Goal: Task Accomplishment & Management: Complete application form

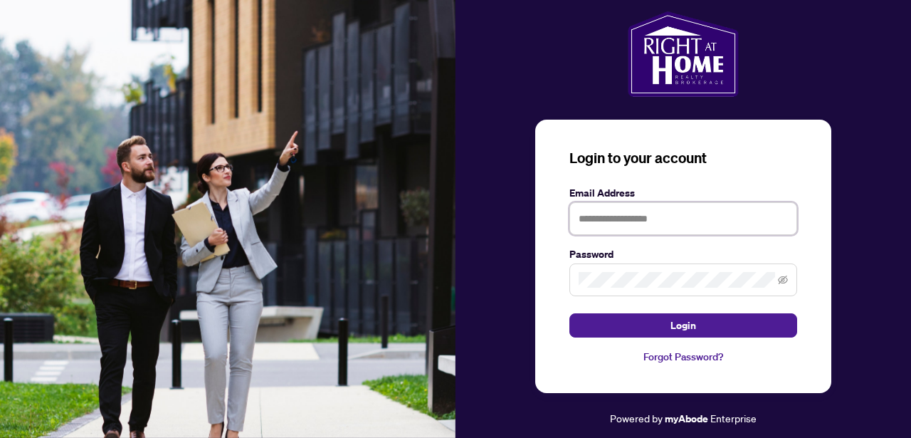
click at [636, 221] on input "text" at bounding box center [683, 218] width 228 height 33
type input "**********"
click at [518, 263] on div "**********" at bounding box center [682, 218] width 455 height 415
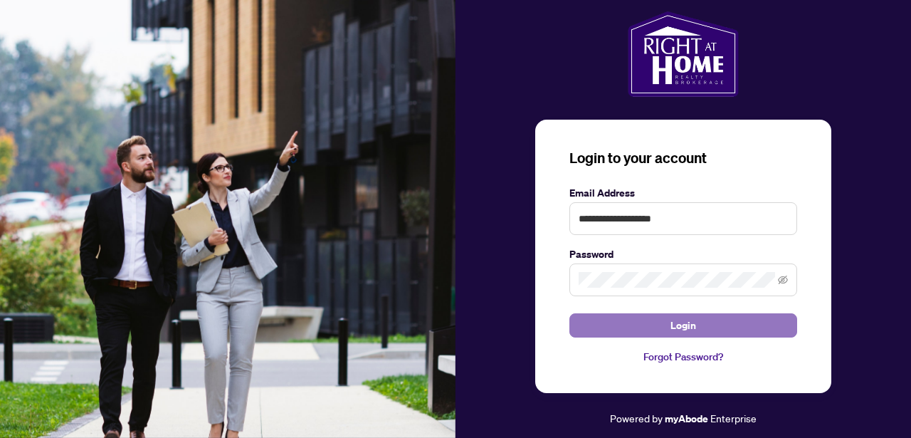
click at [607, 329] on button "Login" at bounding box center [683, 325] width 228 height 24
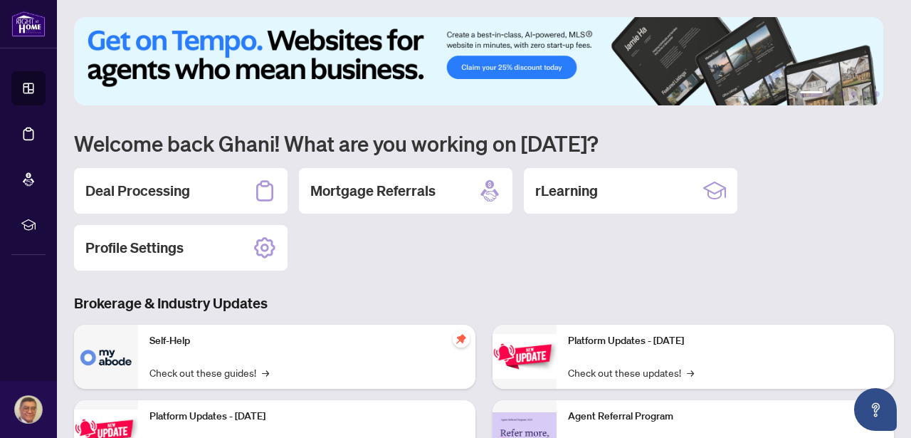
click at [189, 194] on h2 "Deal Processing" at bounding box center [137, 191] width 105 height 20
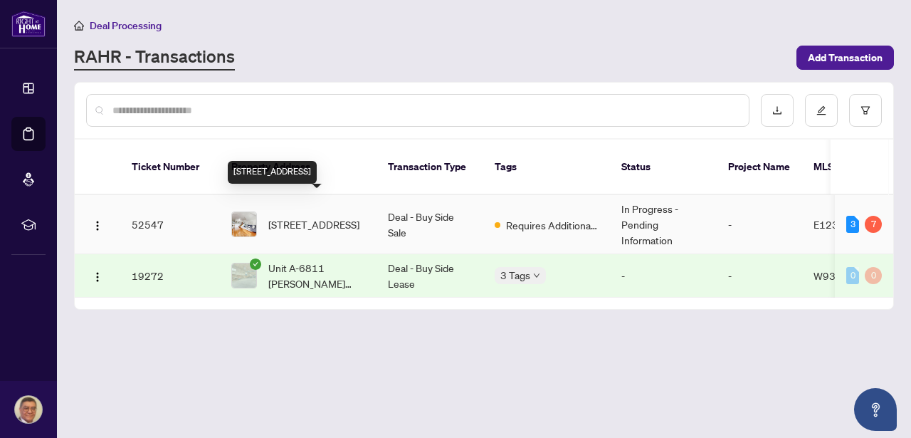
click at [307, 216] on span "[STREET_ADDRESS]" at bounding box center [313, 224] width 91 height 16
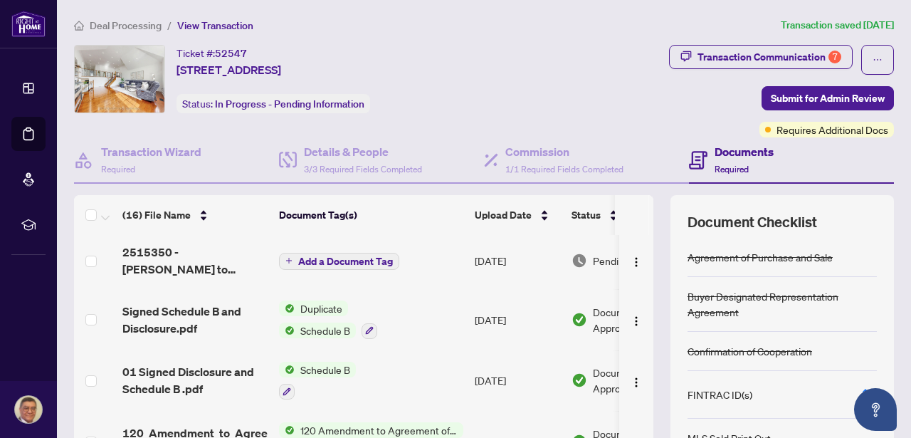
scroll to position [163, 0]
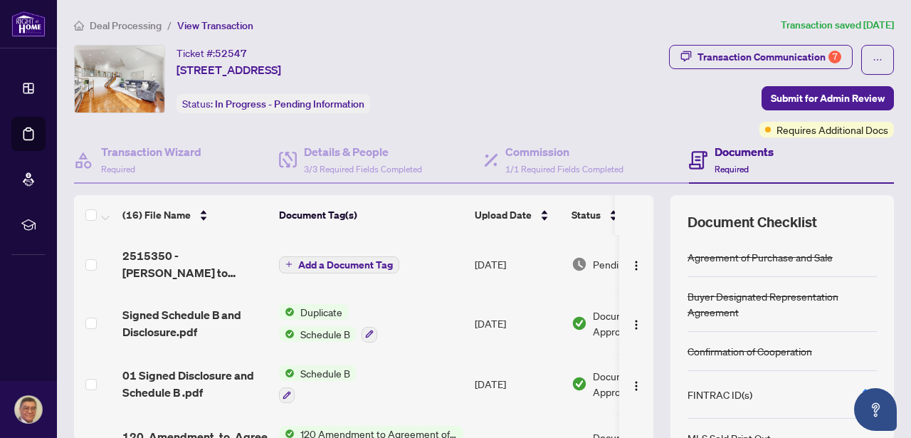
click at [339, 262] on span "Add a Document Tag" at bounding box center [345, 265] width 95 height 10
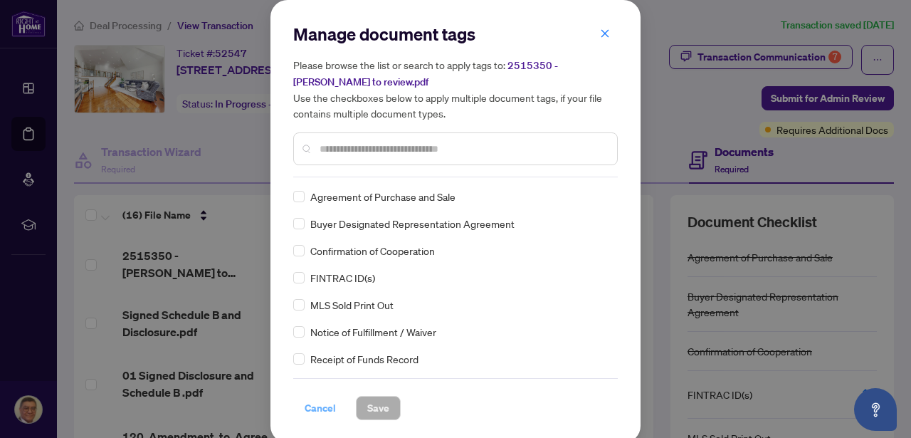
click at [306, 411] on span "Cancel" at bounding box center [320, 407] width 31 height 23
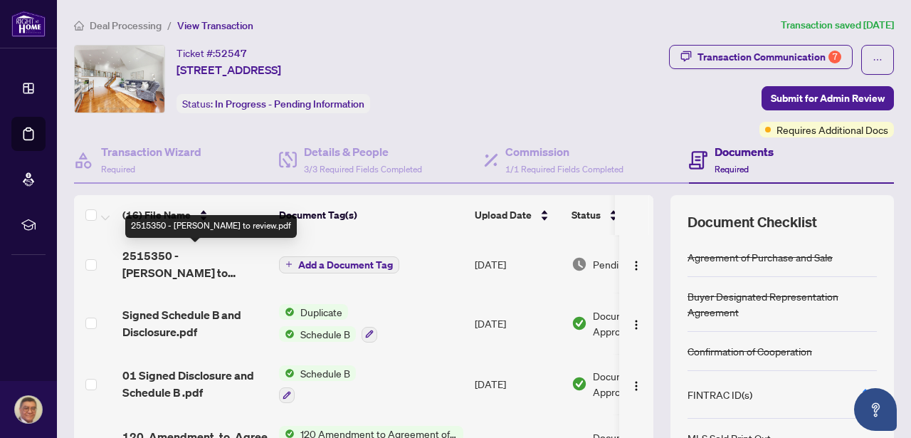
click at [189, 250] on span "2515350 - [PERSON_NAME] to review.pdf" at bounding box center [194, 264] width 145 height 34
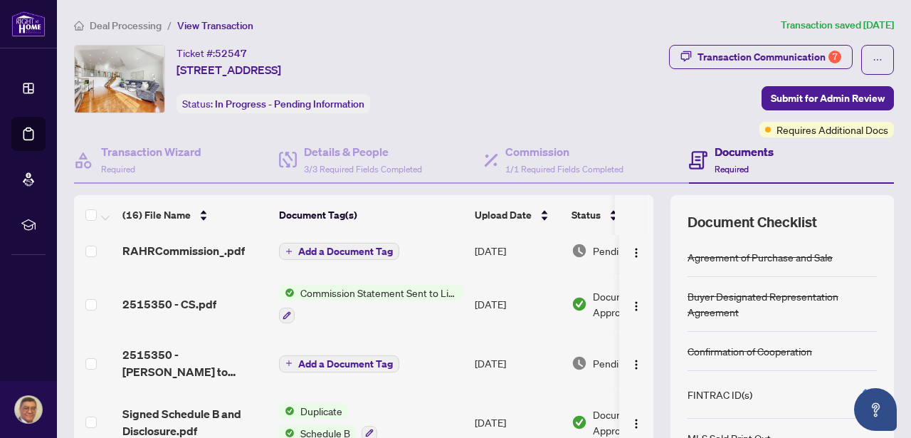
scroll to position [89, 0]
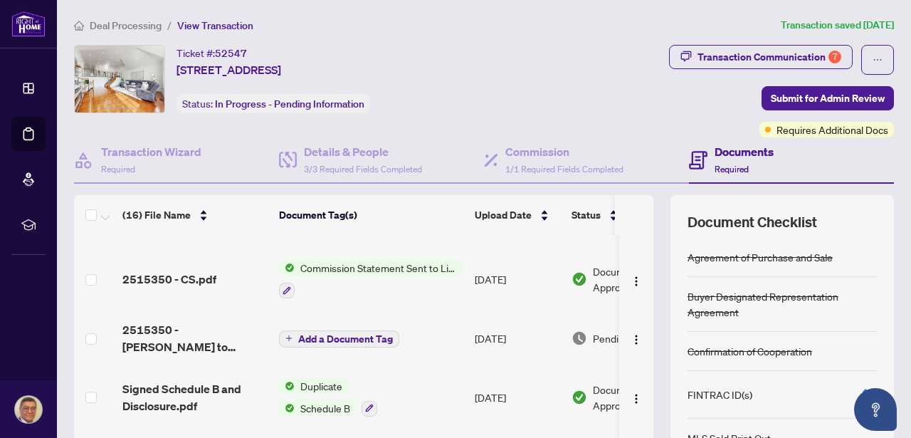
click at [356, 340] on span "Add a Document Tag" at bounding box center [345, 339] width 95 height 10
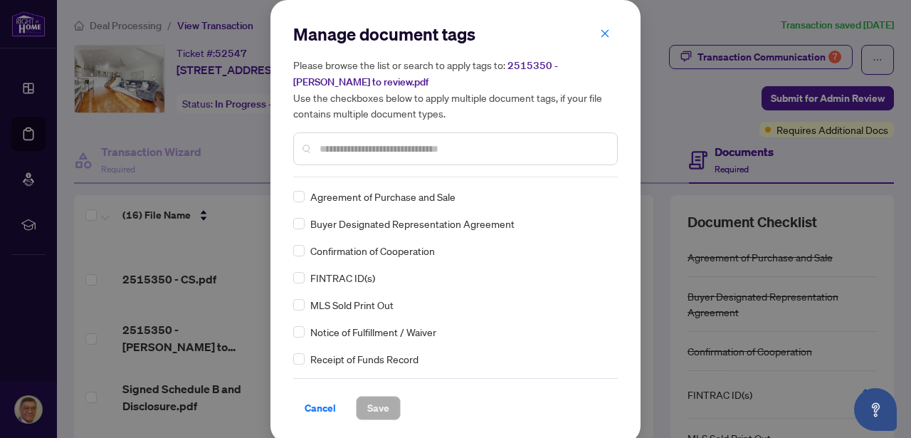
click at [314, 401] on span "Cancel" at bounding box center [320, 407] width 31 height 23
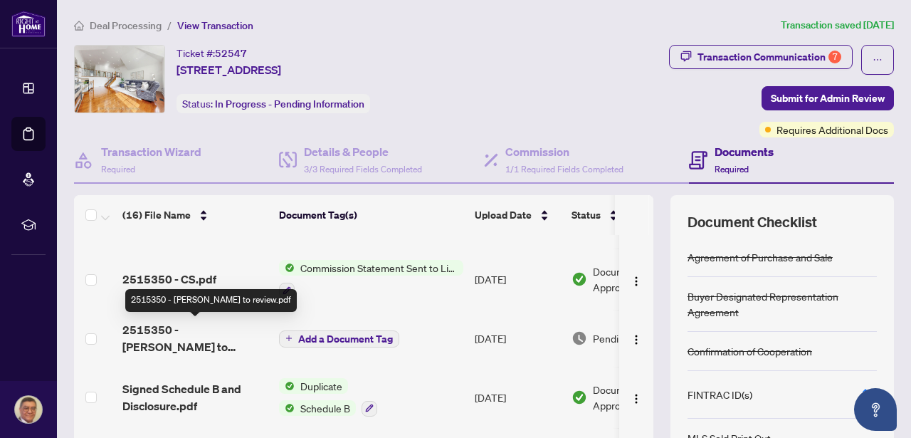
click at [163, 325] on span "2515350 - [PERSON_NAME] to review.pdf" at bounding box center [194, 338] width 145 height 34
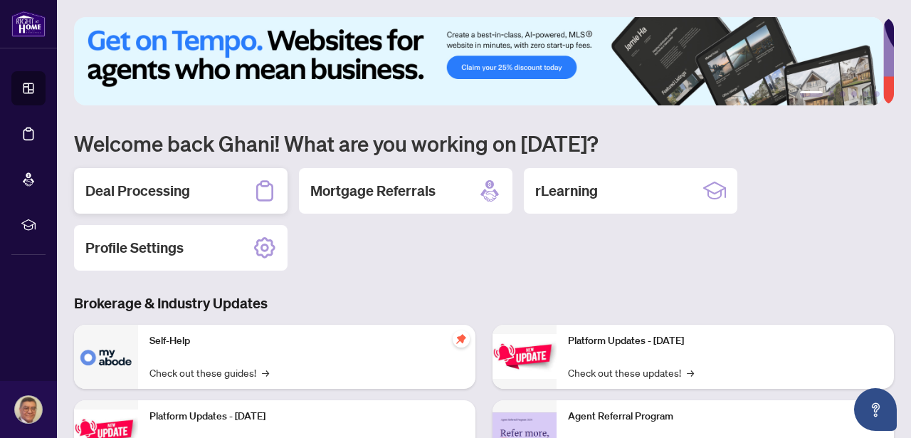
click at [146, 189] on h2 "Deal Processing" at bounding box center [137, 191] width 105 height 20
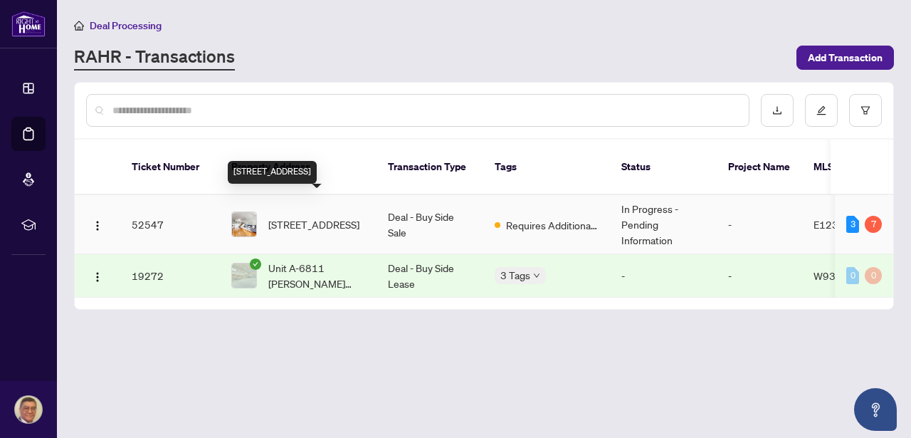
click at [312, 216] on span "[STREET_ADDRESS]" at bounding box center [313, 224] width 91 height 16
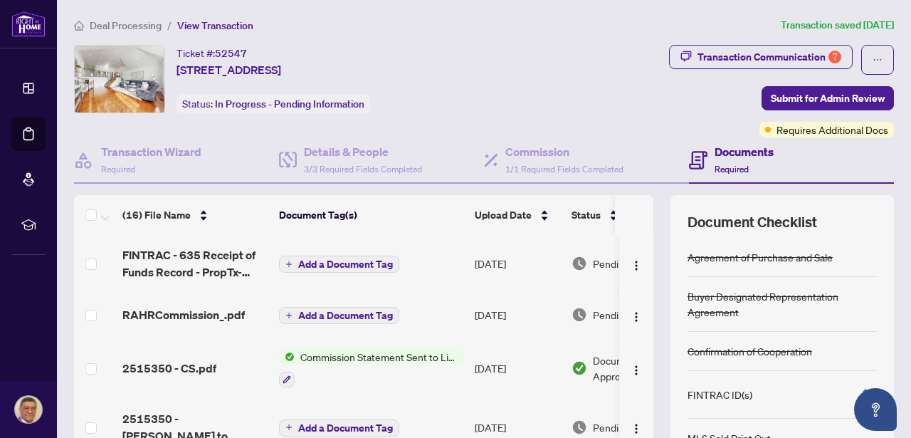
drag, startPoint x: 580, startPoint y: 356, endPoint x: 582, endPoint y: 365, distance: 8.8
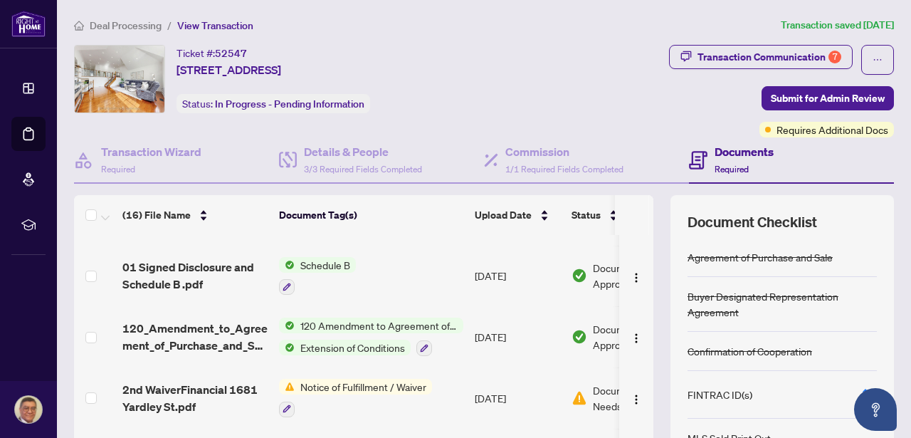
scroll to position [294, 0]
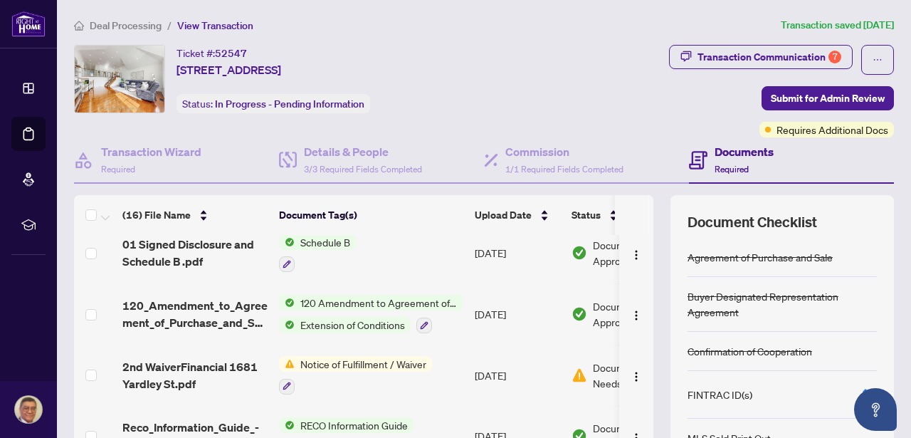
click at [359, 361] on span "Notice of Fulfillment / Waiver" at bounding box center [363, 364] width 137 height 16
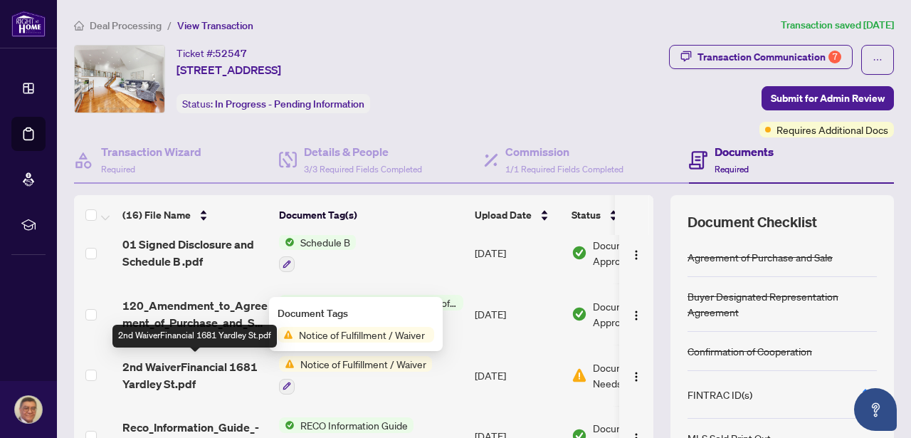
click at [220, 361] on span "2nd WaiverFinancial 1681 Yardley St.pdf" at bounding box center [194, 375] width 145 height 34
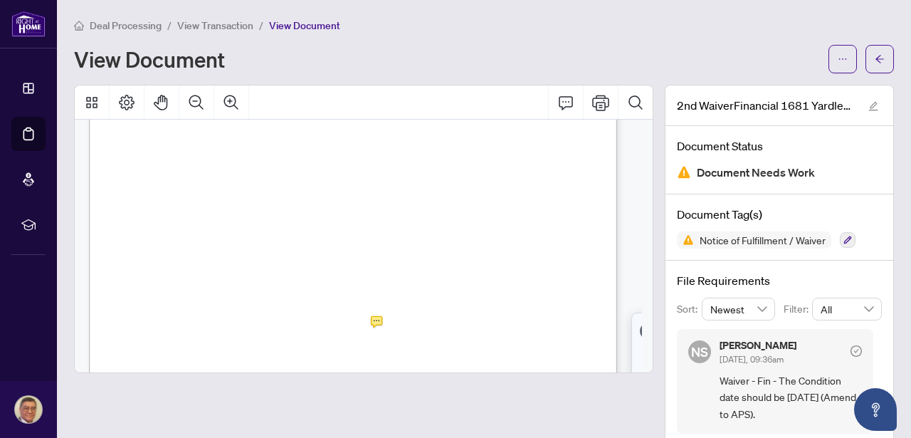
scroll to position [85, 0]
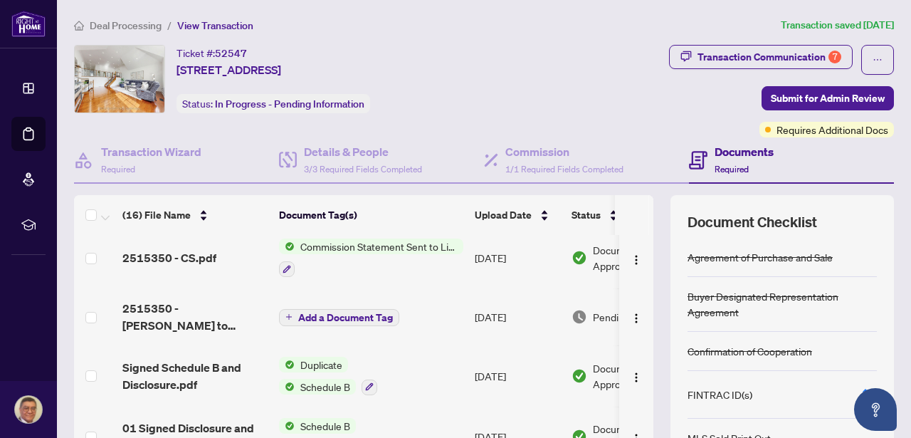
scroll to position [366, 0]
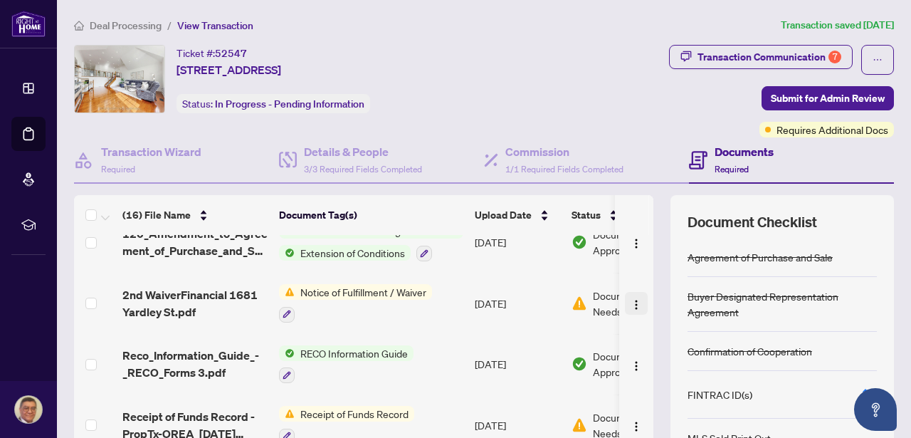
click at [630, 303] on img "button" at bounding box center [635, 304] width 11 height 11
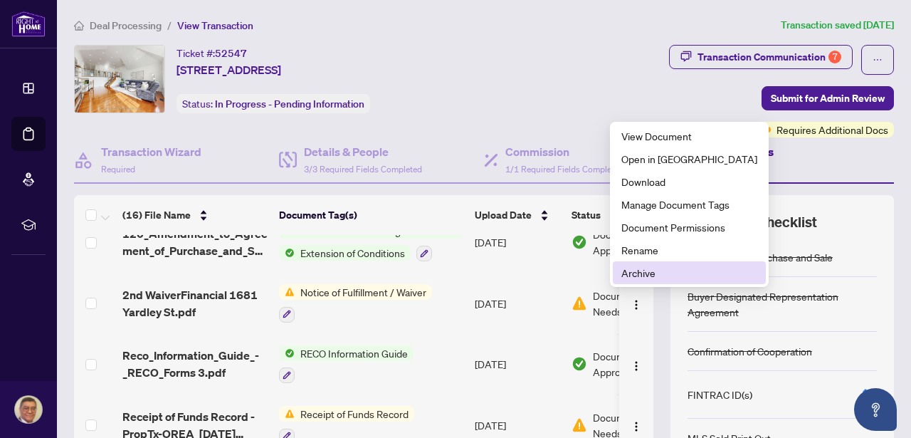
click at [641, 273] on span "Archive" at bounding box center [689, 273] width 136 height 16
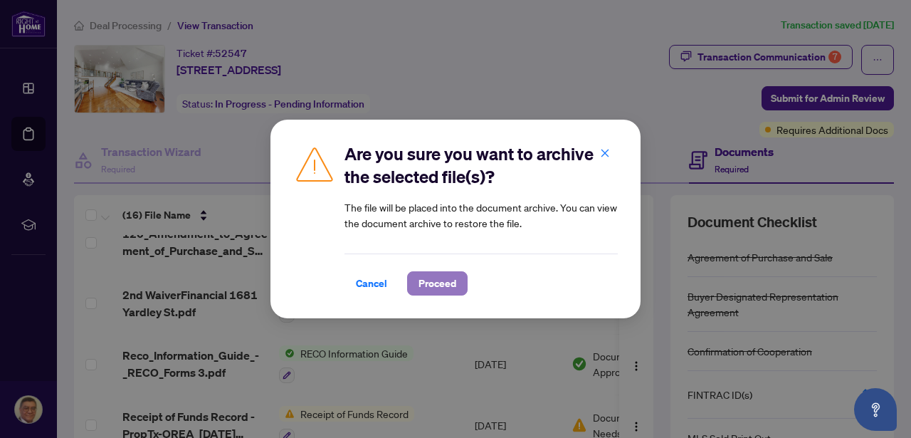
click at [448, 278] on span "Proceed" at bounding box center [437, 283] width 38 height 23
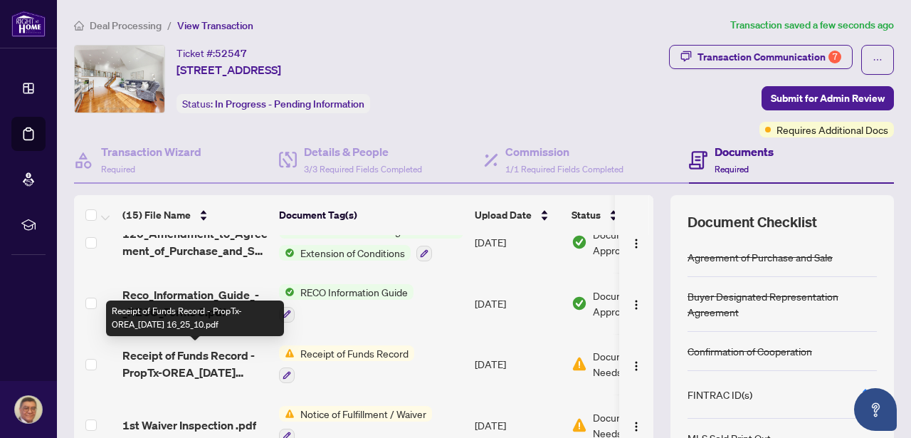
click at [184, 350] on span "Receipt of Funds Record - PropTx-OREA_[DATE] 16_25_10.pdf" at bounding box center [194, 364] width 145 height 34
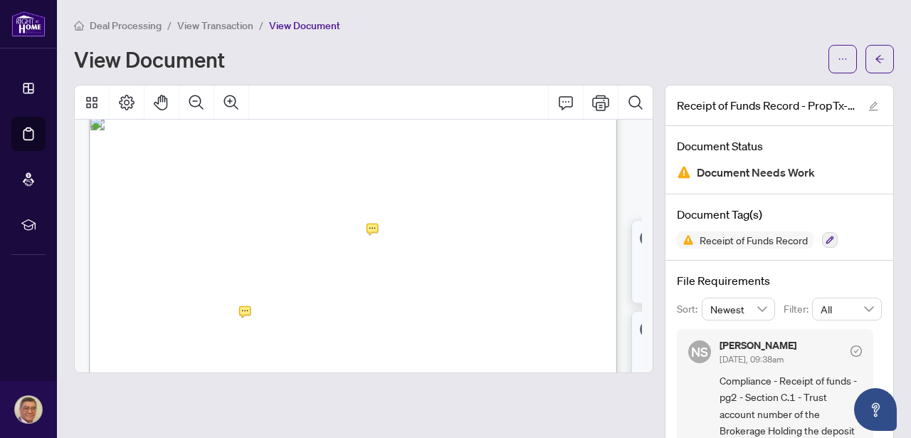
scroll to position [722, 0]
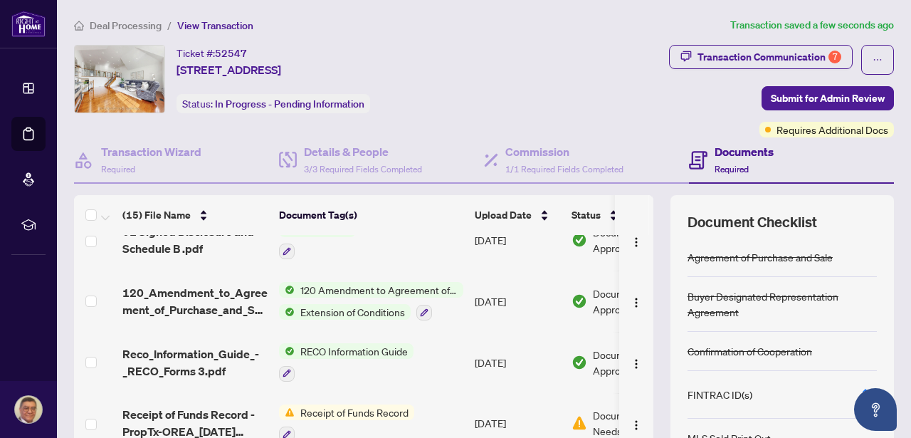
scroll to position [455, 0]
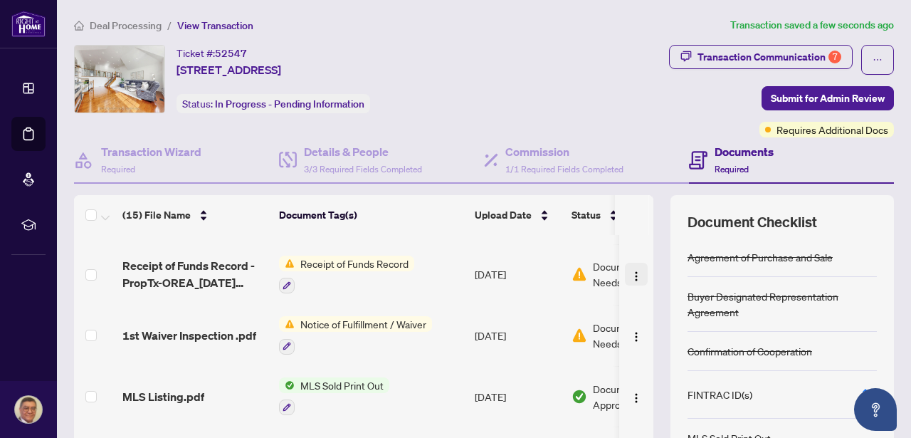
click at [630, 275] on img "button" at bounding box center [635, 275] width 11 height 11
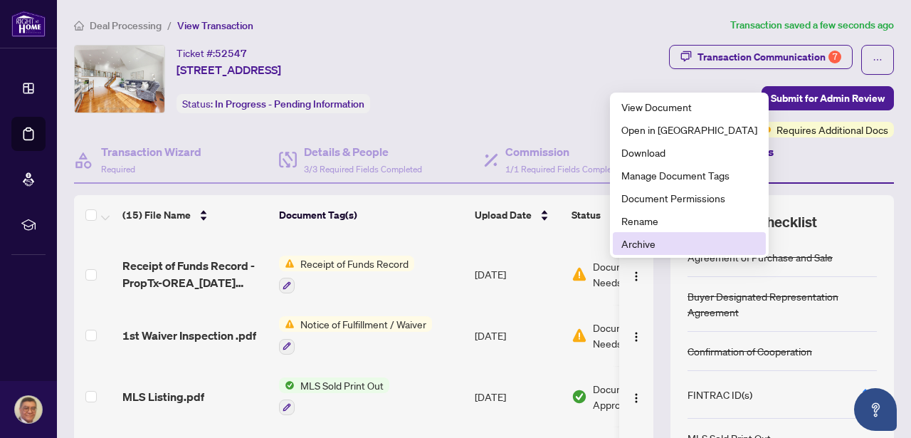
click at [631, 246] on span "Archive" at bounding box center [689, 244] width 136 height 16
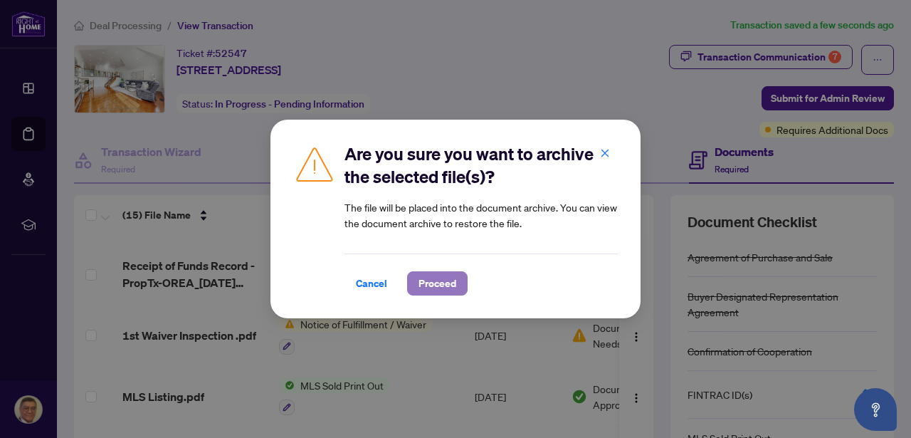
click at [442, 280] on span "Proceed" at bounding box center [437, 283] width 38 height 23
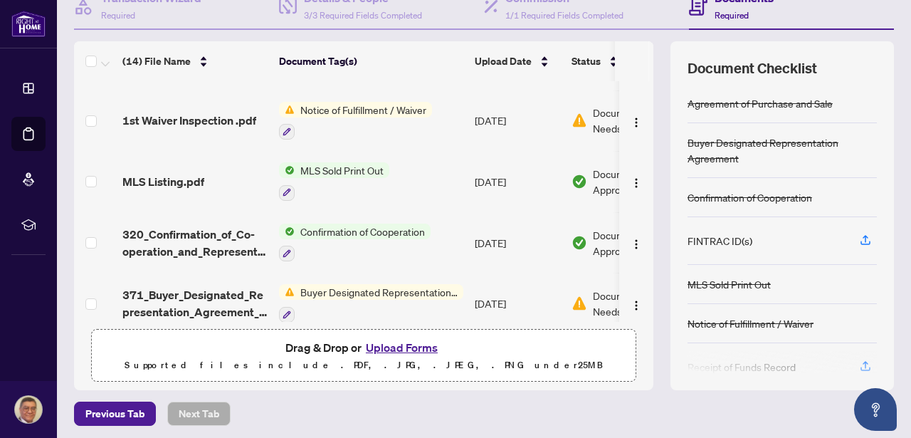
scroll to position [158, 0]
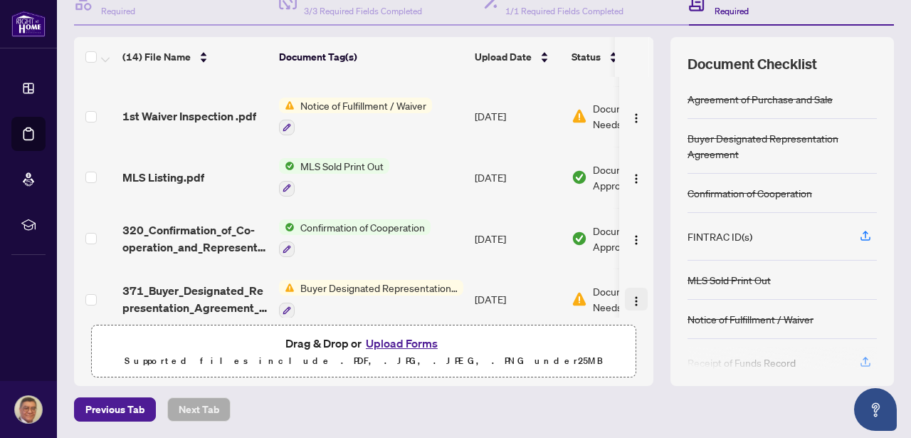
click at [630, 299] on img "button" at bounding box center [635, 300] width 11 height 11
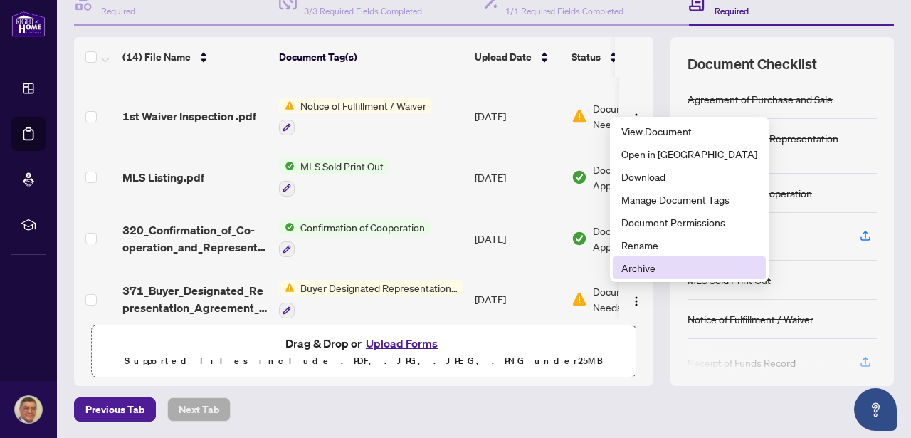
click at [633, 269] on span "Archive" at bounding box center [689, 268] width 136 height 16
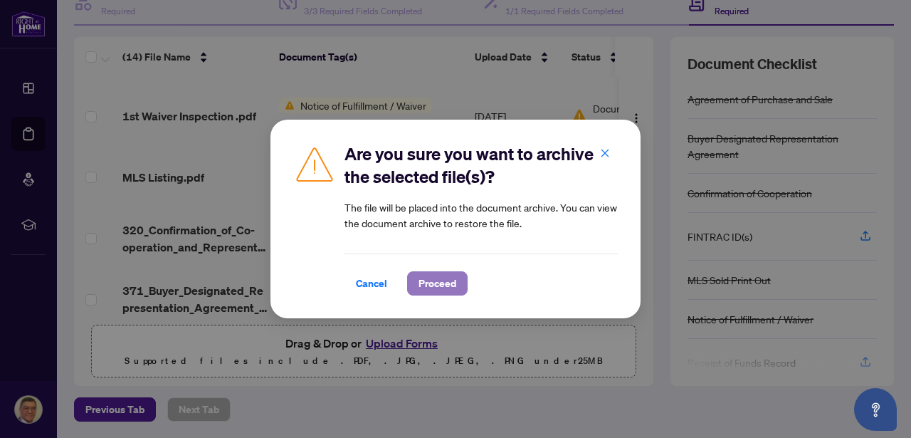
click at [456, 287] on button "Proceed" at bounding box center [437, 283] width 60 height 24
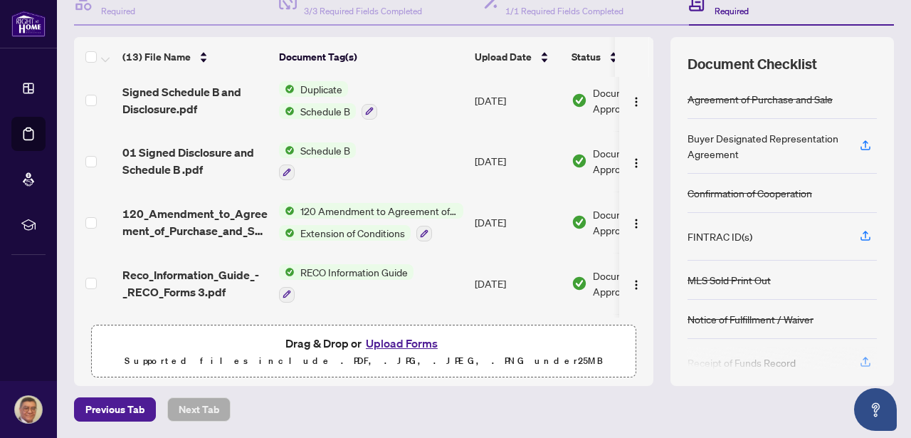
scroll to position [340, 0]
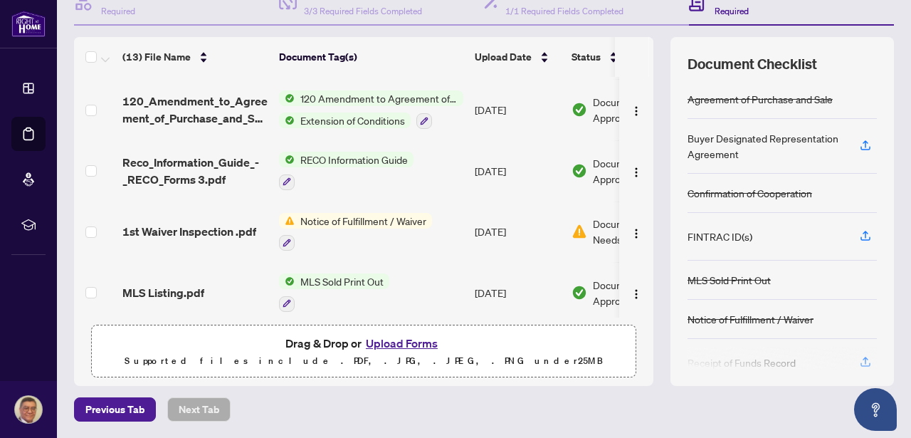
click at [376, 217] on span "Notice of Fulfillment / Waiver" at bounding box center [363, 221] width 137 height 16
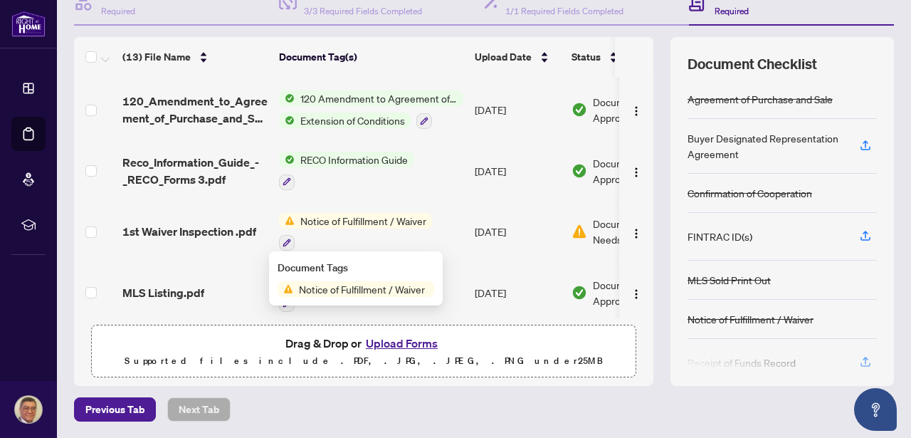
click at [332, 285] on span "Notice of Fulfillment / Waiver" at bounding box center [361, 289] width 137 height 16
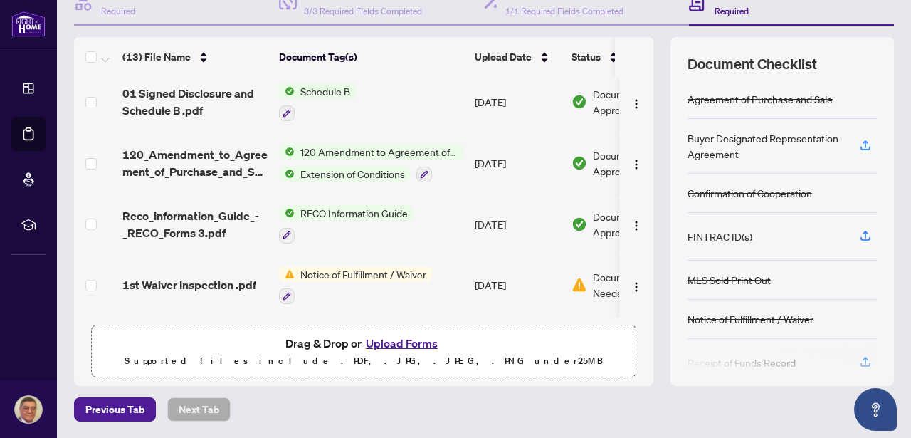
scroll to position [268, 0]
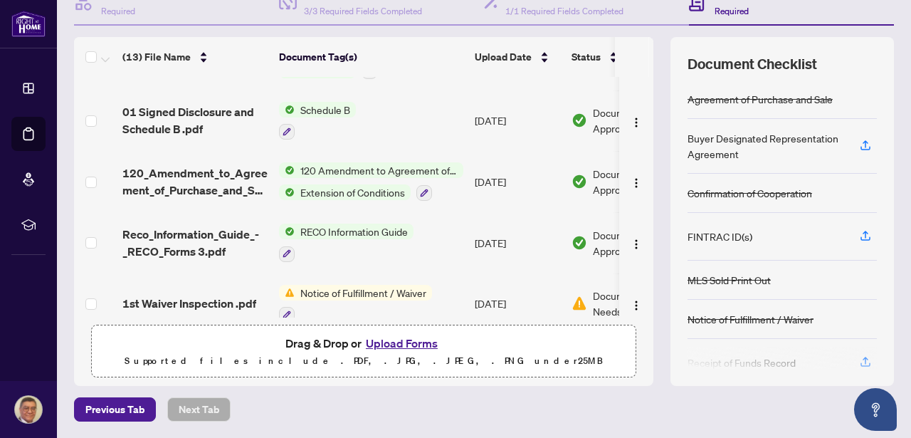
click at [353, 171] on span "120 Amendment to Agreement of Purchase and Sale" at bounding box center [379, 170] width 169 height 16
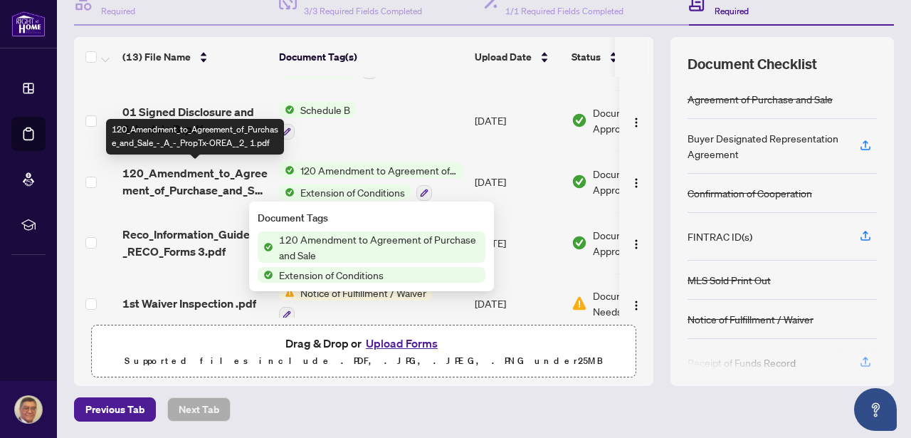
click at [181, 175] on span "120_Amendment_to_Agreement_of_Purchase_and_Sale_-_A_-_PropTx-OREA__2_ 1.pdf" at bounding box center [194, 181] width 145 height 34
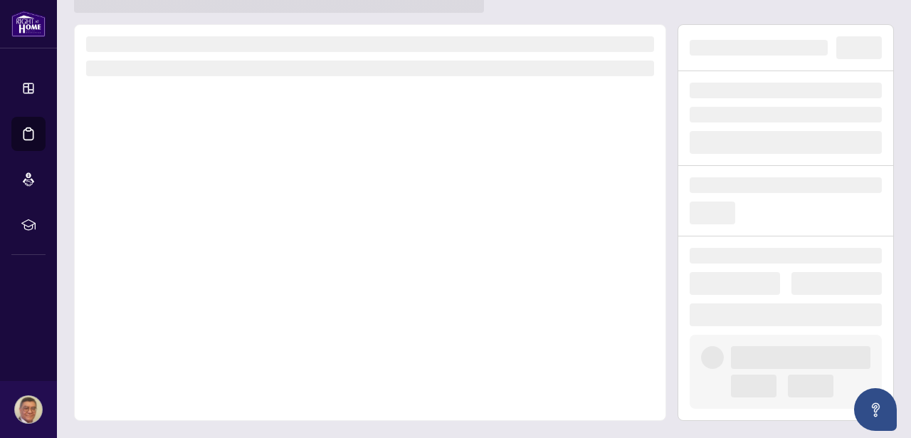
scroll to position [47, 0]
click at [181, 175] on div at bounding box center [370, 222] width 592 height 396
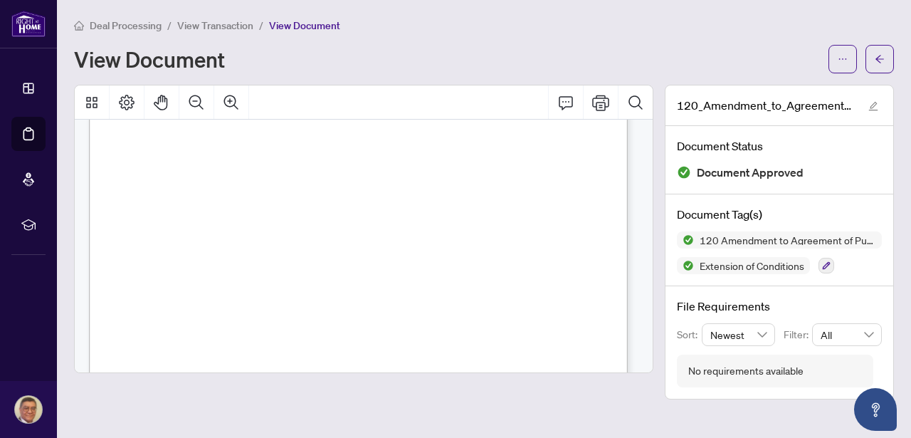
scroll to position [38, 0]
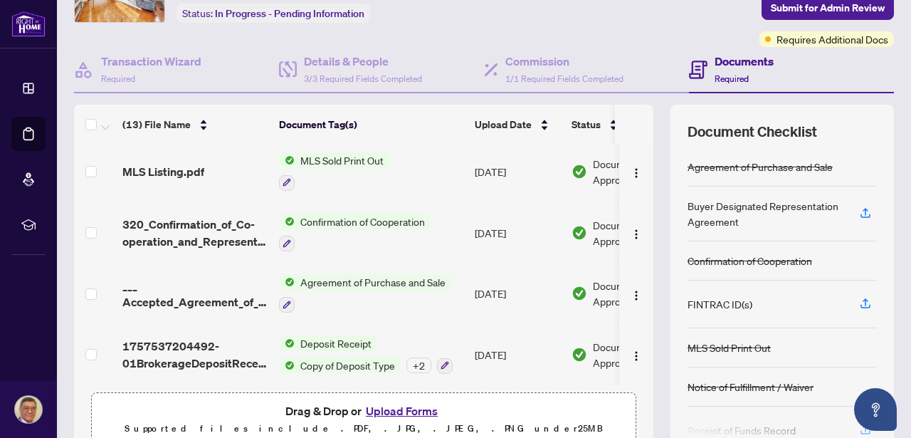
scroll to position [126, 0]
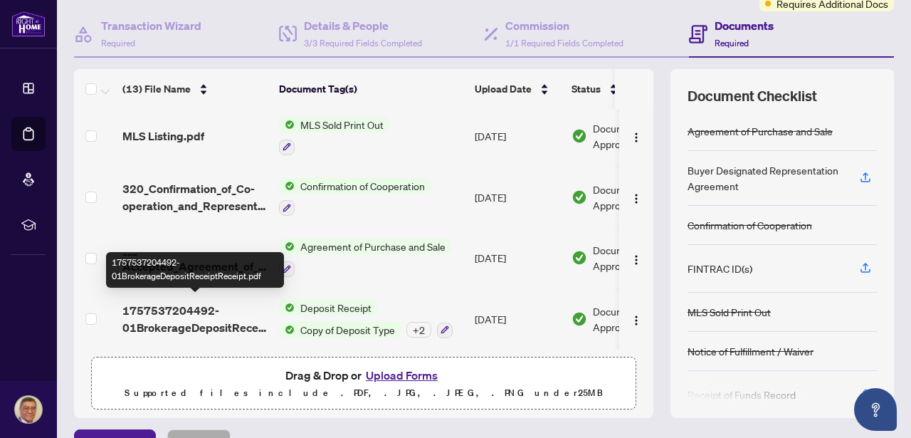
click at [181, 302] on span "1757537204492-01BrokerageDepositReceiptReceipt.pdf" at bounding box center [194, 319] width 145 height 34
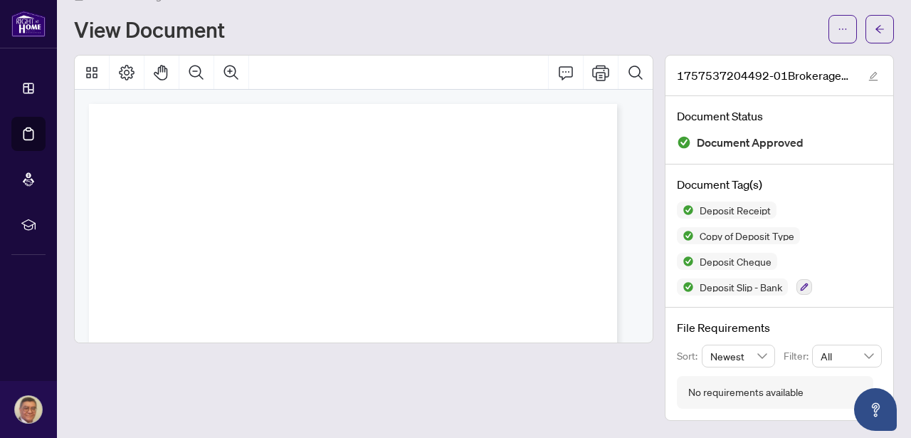
scroll to position [29, 0]
drag, startPoint x: 344, startPoint y: 275, endPoint x: 251, endPoint y: 248, distance: 96.9
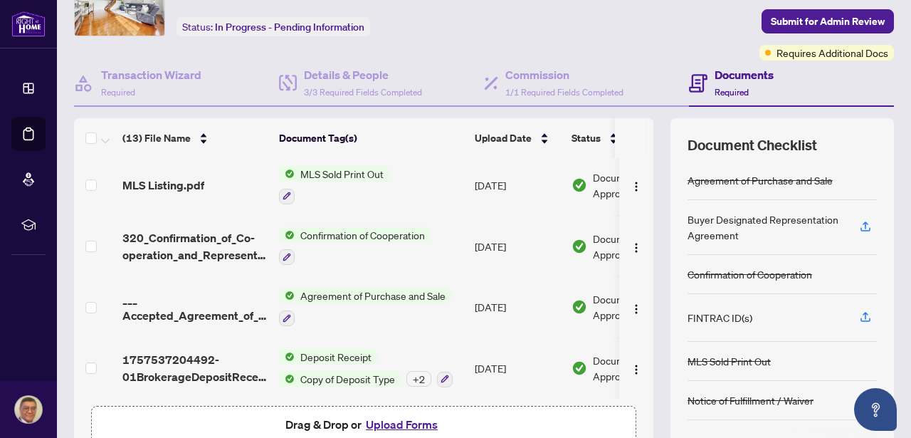
scroll to position [158, 0]
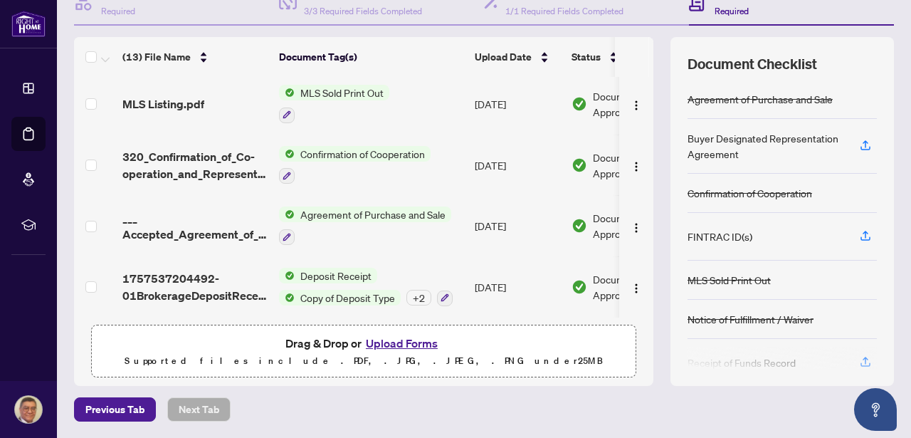
click at [394, 342] on button "Upload Forms" at bounding box center [401, 343] width 80 height 18
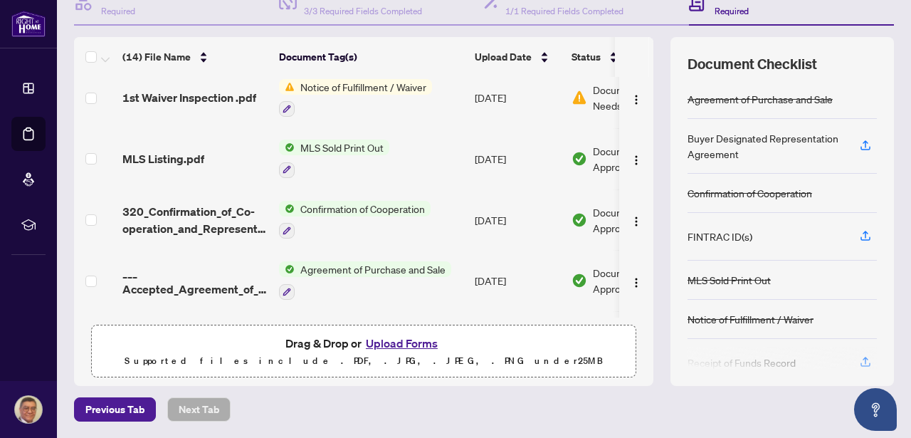
click at [408, 342] on button "Upload Forms" at bounding box center [401, 343] width 80 height 18
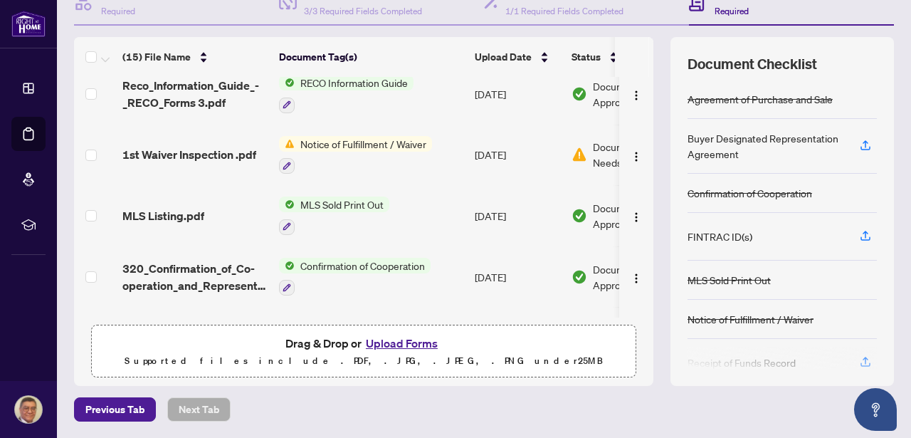
click at [397, 342] on button "Upload Forms" at bounding box center [401, 343] width 80 height 18
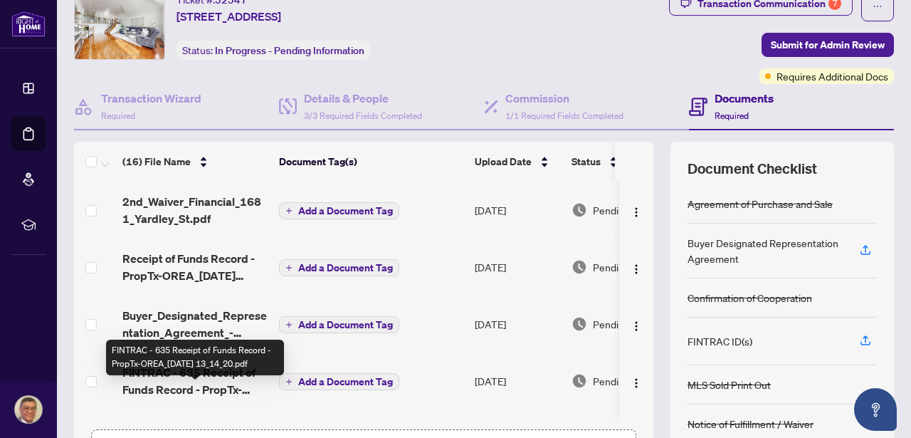
scroll to position [0, 0]
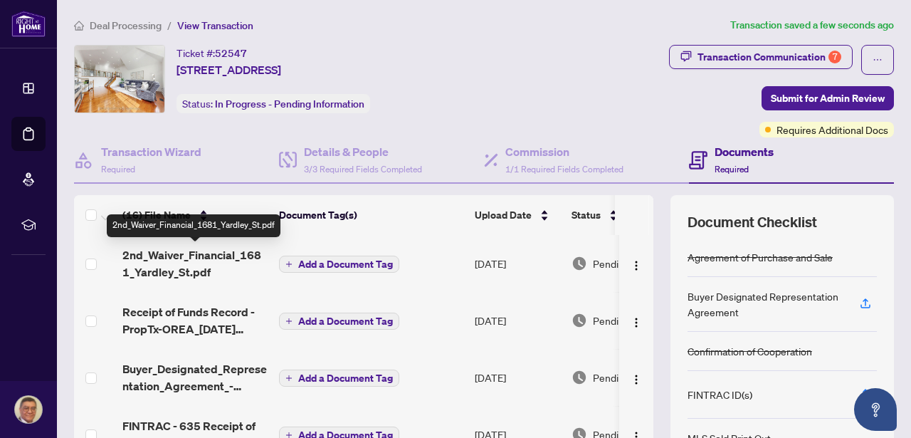
click at [197, 255] on span "2nd_Waiver_Financial_1681_Yardley_St.pdf" at bounding box center [194, 263] width 145 height 34
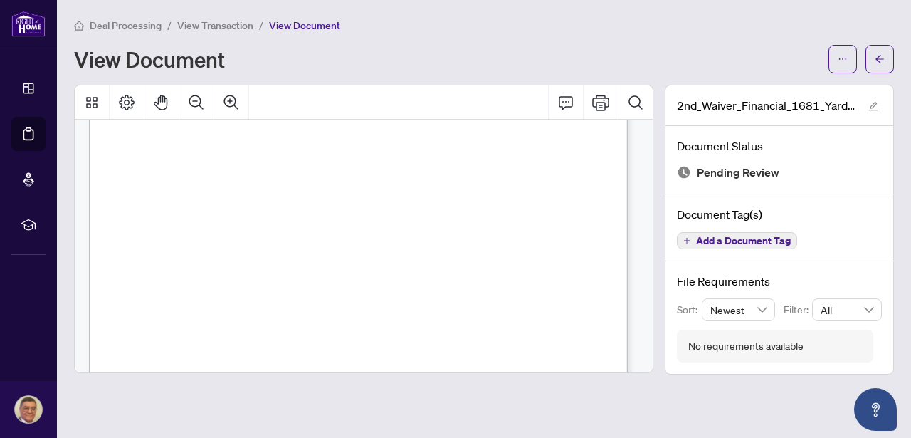
scroll to position [118, 0]
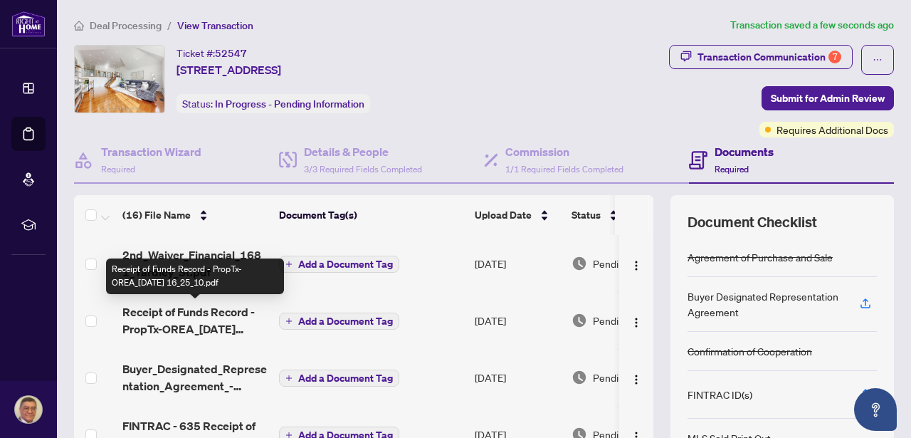
click at [206, 312] on span "Receipt of Funds Record - PropTx-OREA_[DATE] 16_25_10.pdf" at bounding box center [194, 320] width 145 height 34
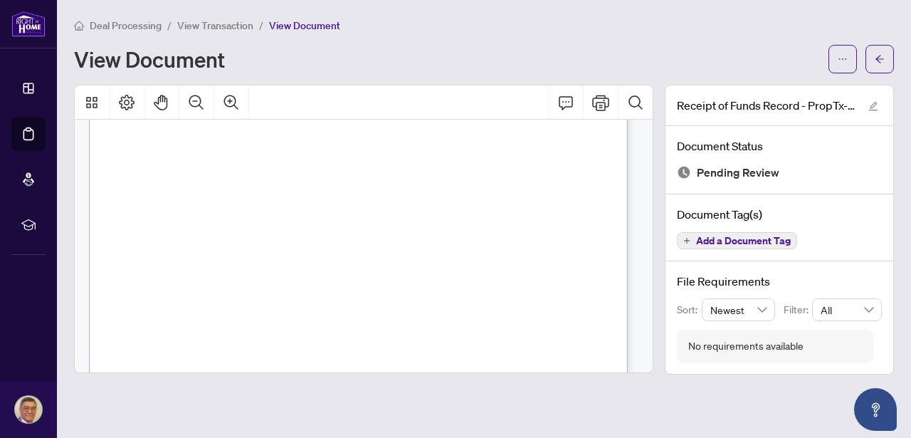
scroll to position [291, 0]
drag, startPoint x: 472, startPoint y: 324, endPoint x: 474, endPoint y: 315, distance: 8.8
drag, startPoint x: 478, startPoint y: 342, endPoint x: 441, endPoint y: 342, distance: 37.0
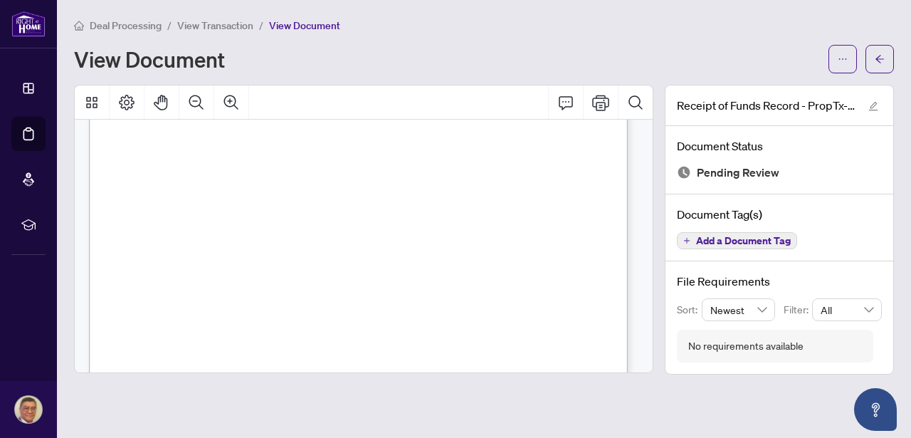
drag, startPoint x: 499, startPoint y: 294, endPoint x: 496, endPoint y: 304, distance: 10.6
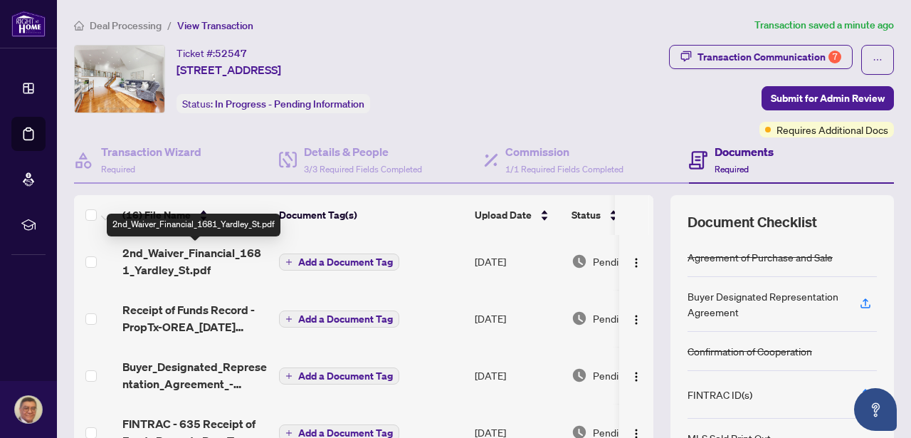
scroll to position [3, 0]
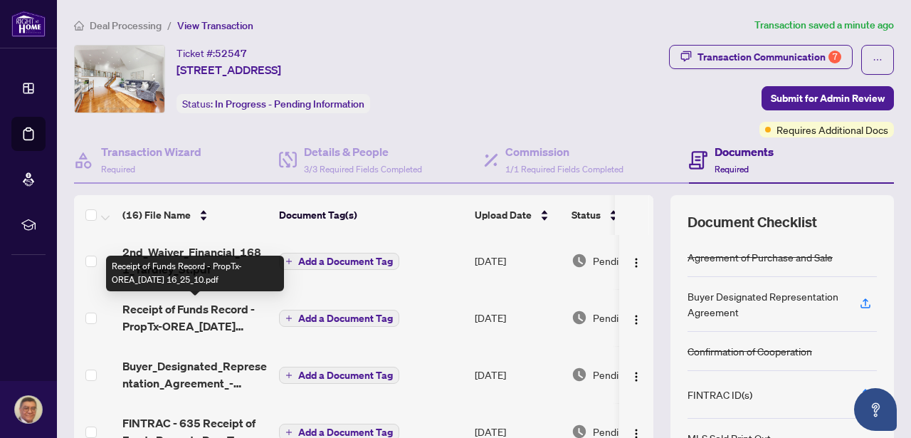
click at [197, 305] on span "Receipt of Funds Record - PropTx-OREA_[DATE] 16_25_10.pdf" at bounding box center [194, 317] width 145 height 34
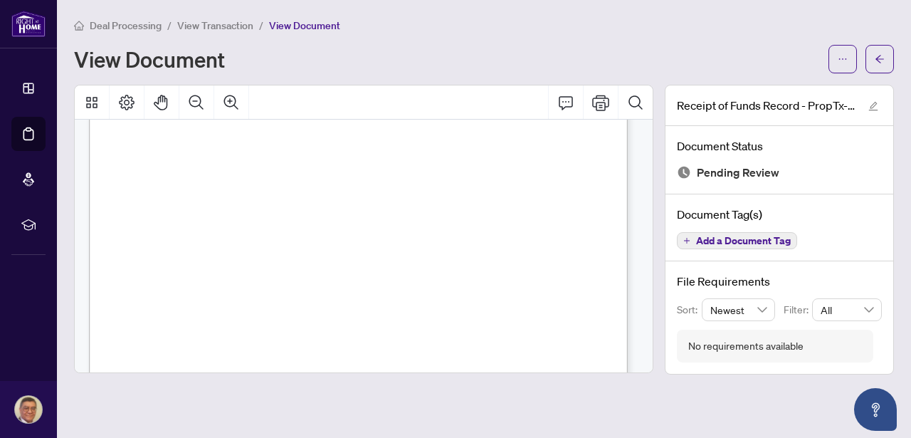
scroll to position [766, 0]
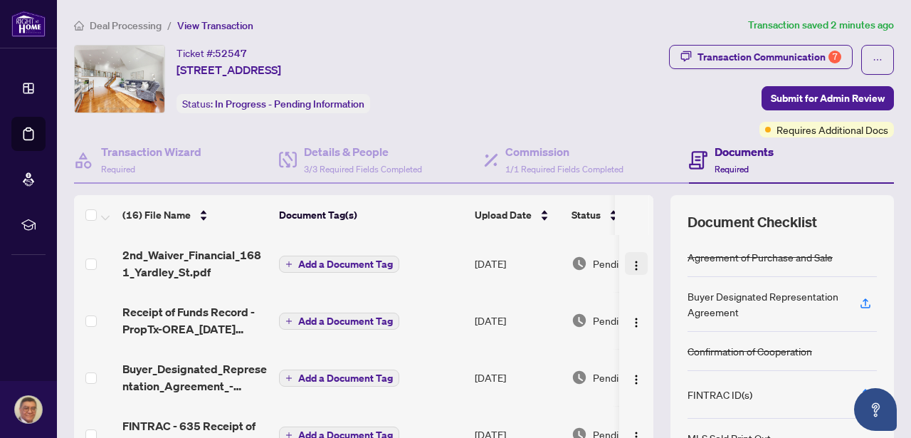
click at [630, 266] on img "button" at bounding box center [635, 265] width 11 height 11
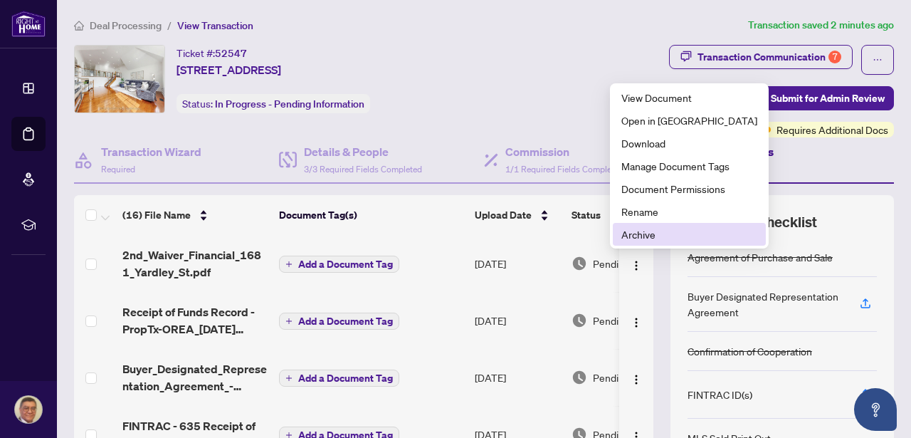
click at [631, 238] on span "Archive" at bounding box center [689, 234] width 136 height 16
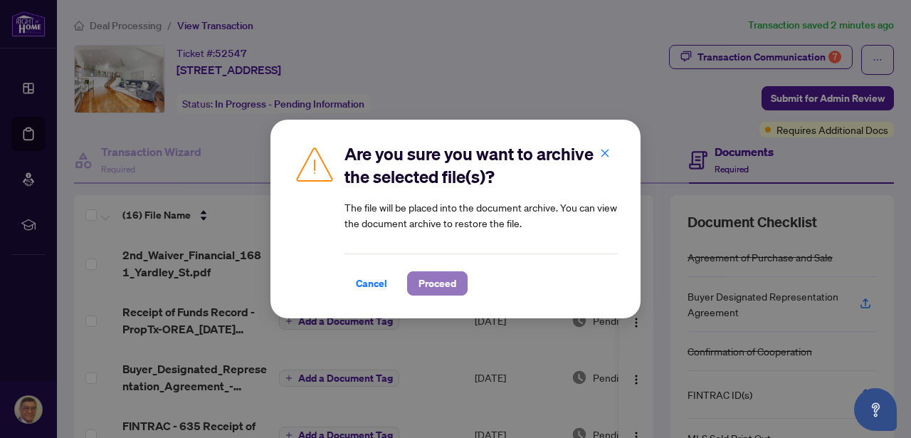
click at [452, 283] on span "Proceed" at bounding box center [437, 283] width 38 height 23
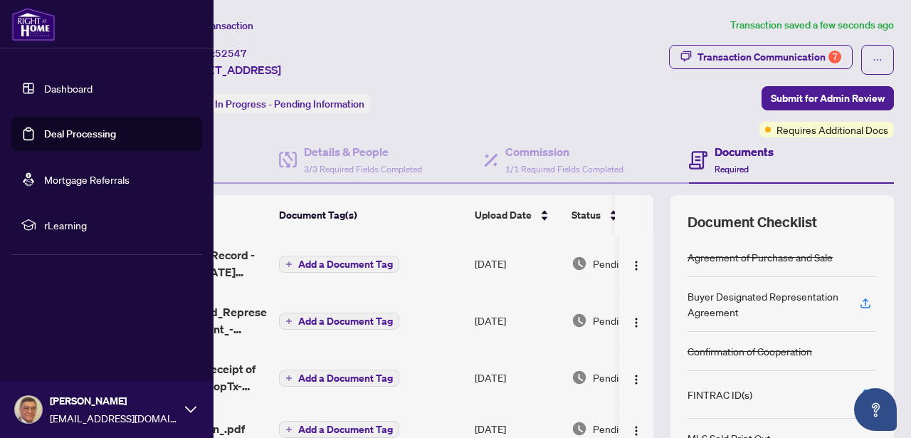
drag, startPoint x: 298, startPoint y: 378, endPoint x: 321, endPoint y: 376, distance: 22.8
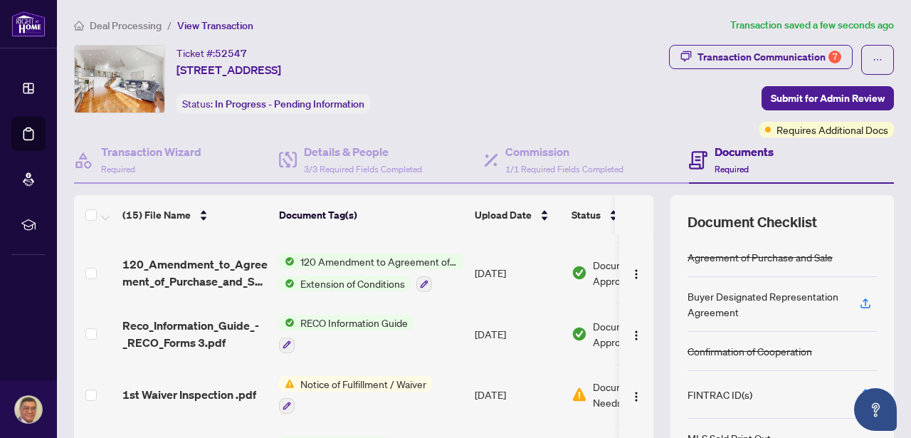
drag, startPoint x: 366, startPoint y: 400, endPoint x: 371, endPoint y: 390, distance: 11.1
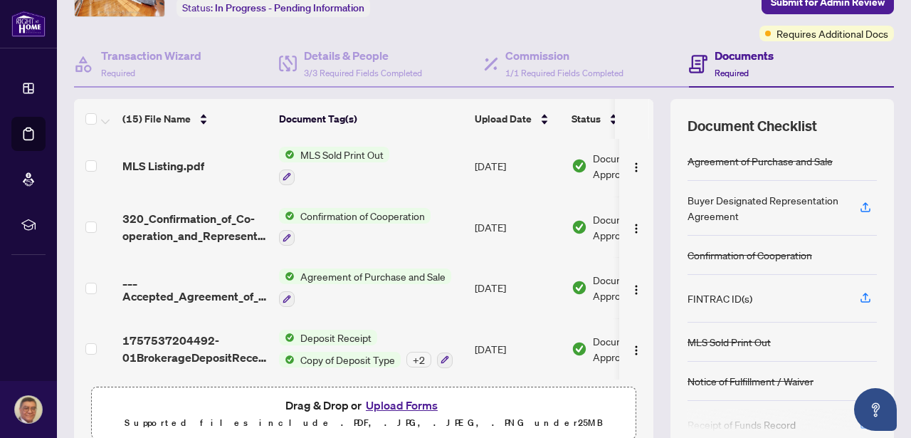
scroll to position [158, 0]
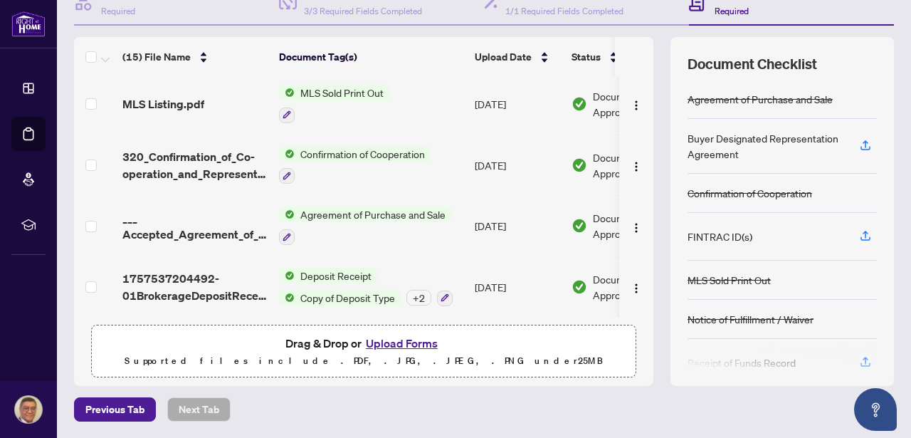
click at [385, 341] on button "Upload Forms" at bounding box center [401, 343] width 80 height 18
click at [409, 341] on button "Upload Forms" at bounding box center [401, 343] width 80 height 18
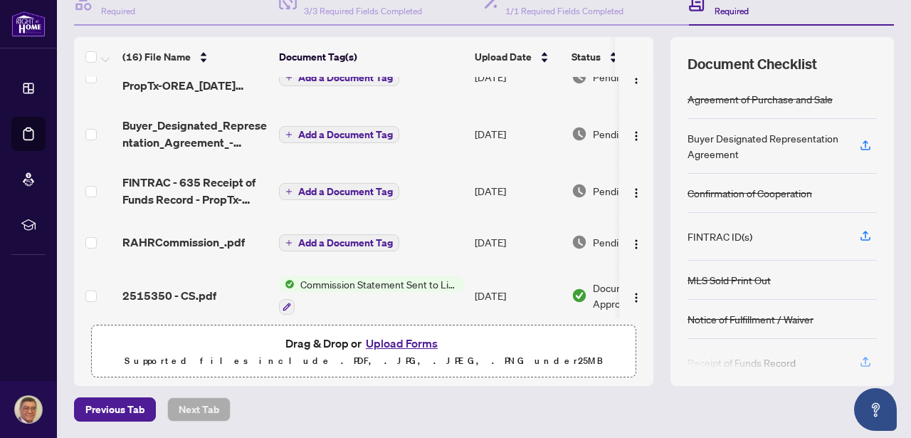
scroll to position [0, 0]
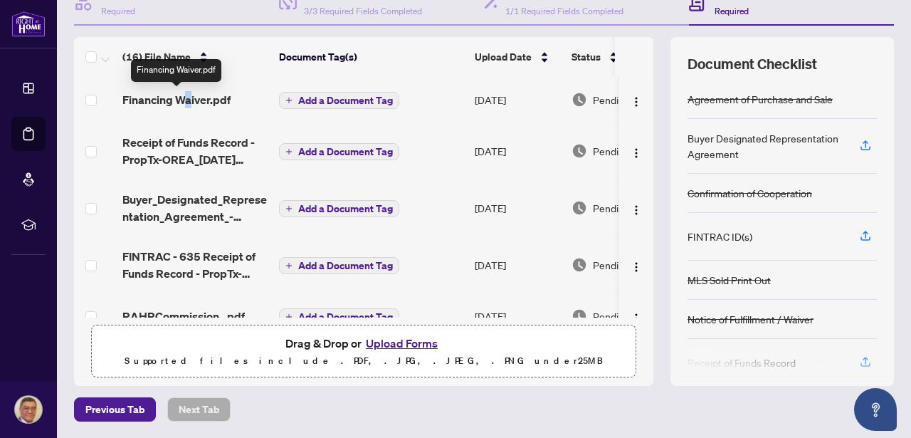
click at [191, 95] on span "Financing Waiver.pdf" at bounding box center [176, 99] width 108 height 17
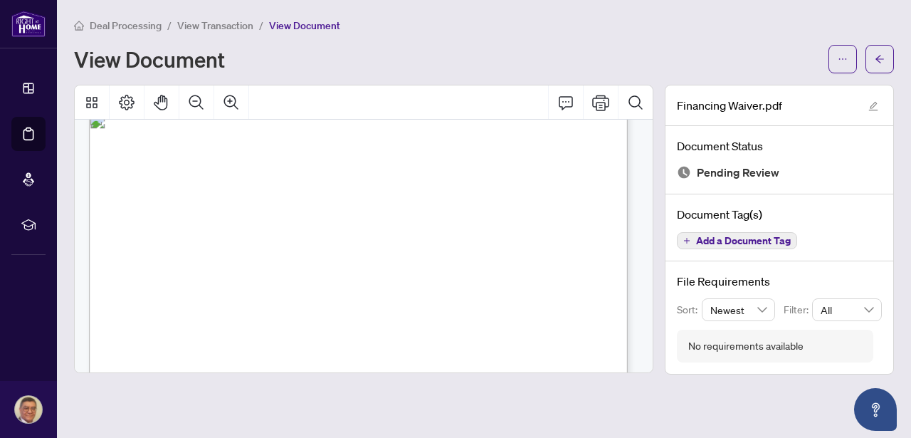
scroll to position [98, 0]
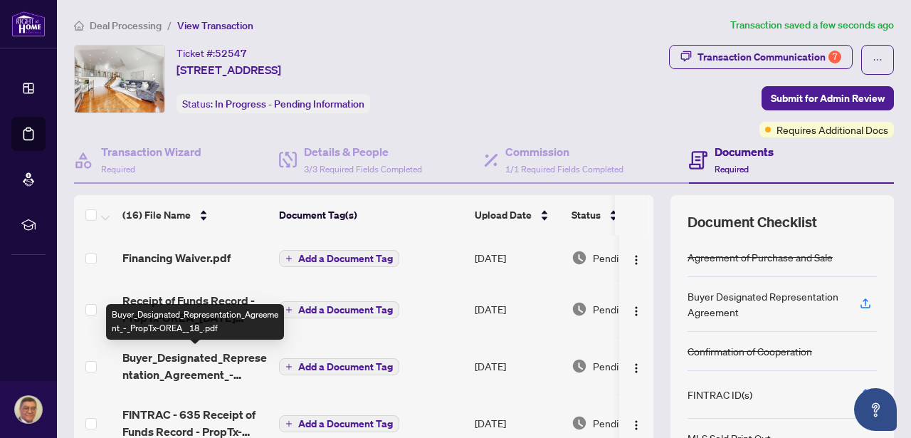
click at [213, 352] on span "Buyer_Designated_Representation_Agreement_-_PropTx-OREA__18_.pdf" at bounding box center [194, 366] width 145 height 34
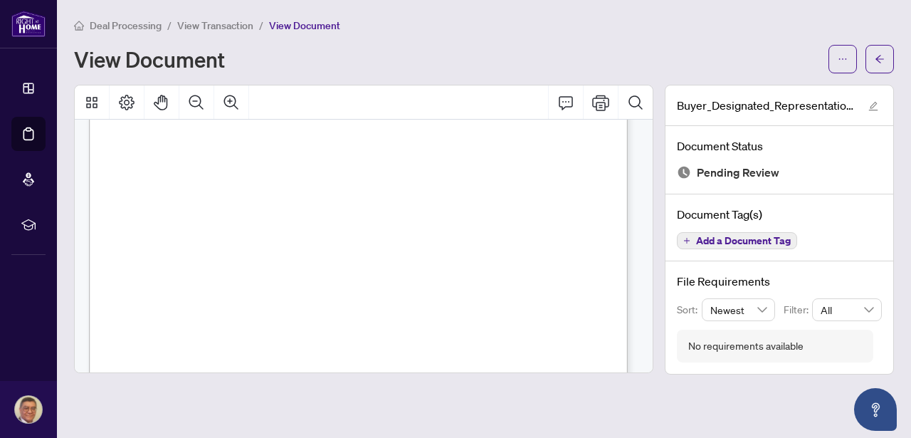
scroll to position [2438, 0]
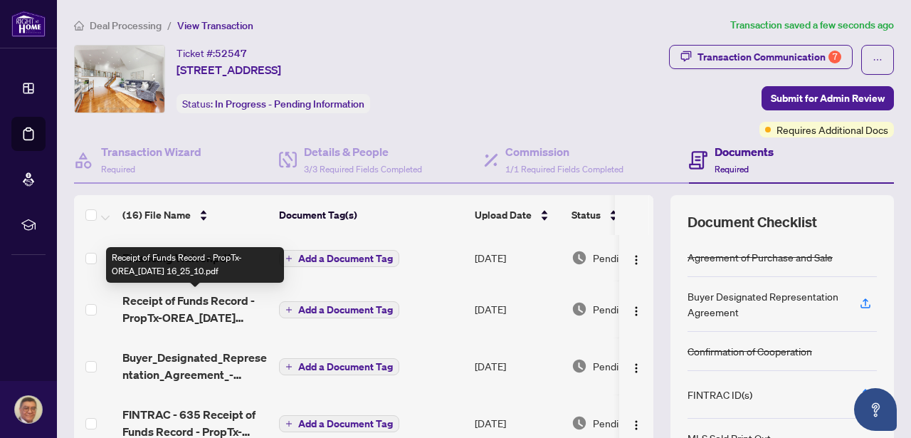
click at [197, 300] on span "Receipt of Funds Record - PropTx-OREA_[DATE] 16_25_10.pdf" at bounding box center [194, 309] width 145 height 34
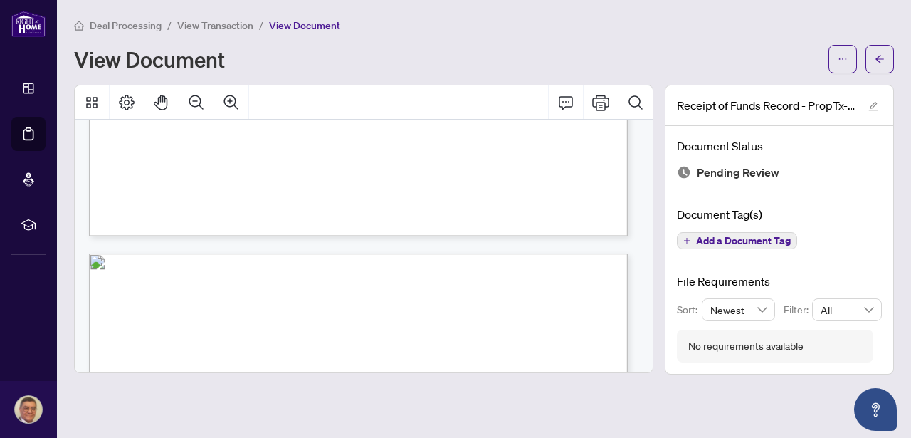
scroll to position [736, 0]
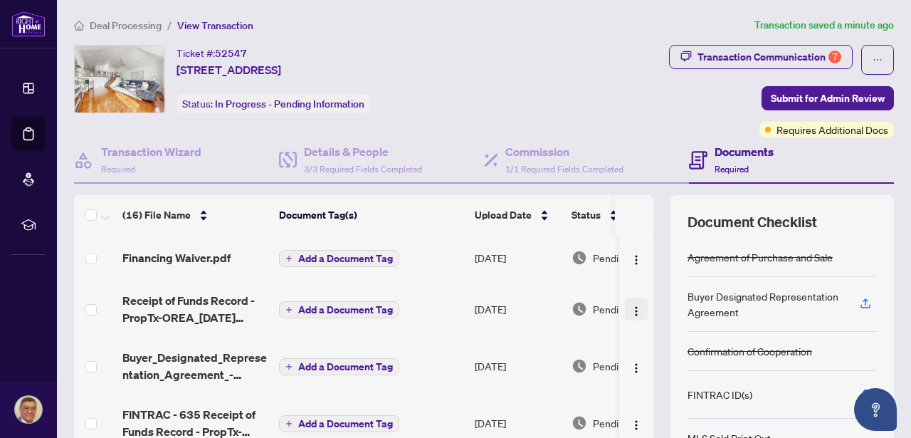
click at [630, 313] on img "button" at bounding box center [635, 310] width 11 height 11
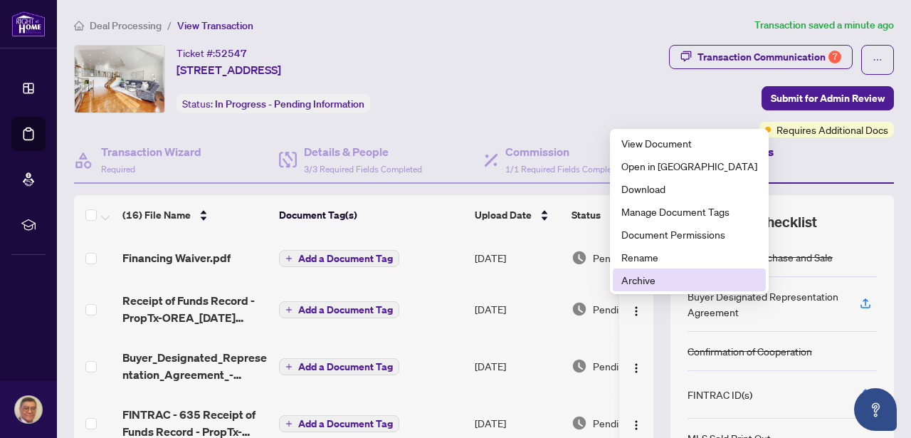
click at [638, 282] on span "Archive" at bounding box center [689, 280] width 136 height 16
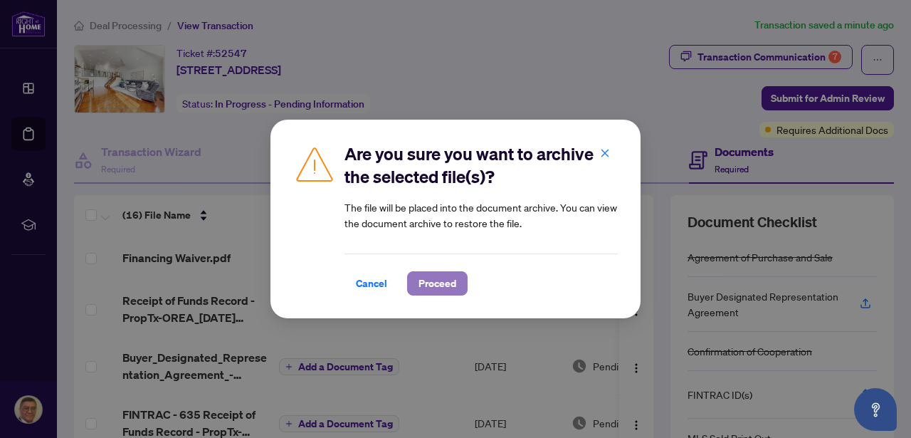
click at [438, 283] on span "Proceed" at bounding box center [437, 283] width 38 height 23
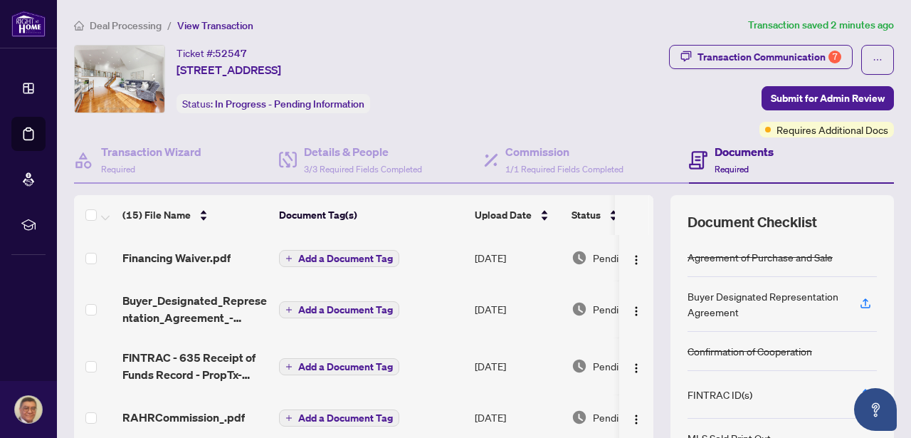
drag, startPoint x: 484, startPoint y: 283, endPoint x: 491, endPoint y: 307, distance: 24.5
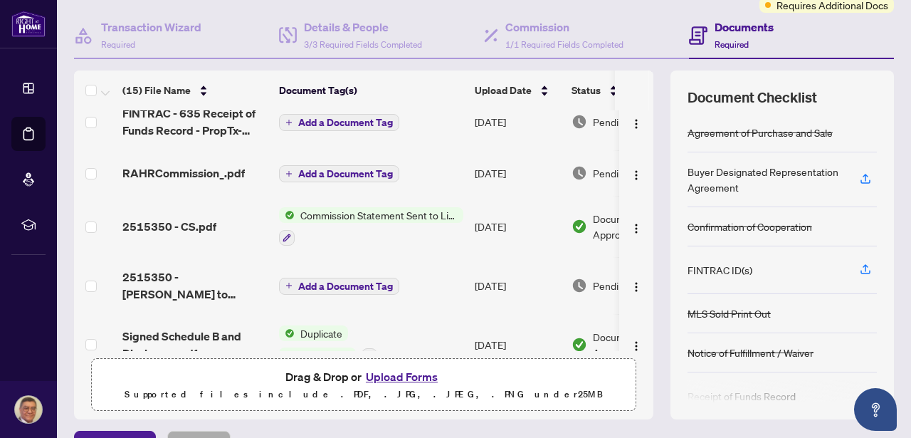
scroll to position [158, 0]
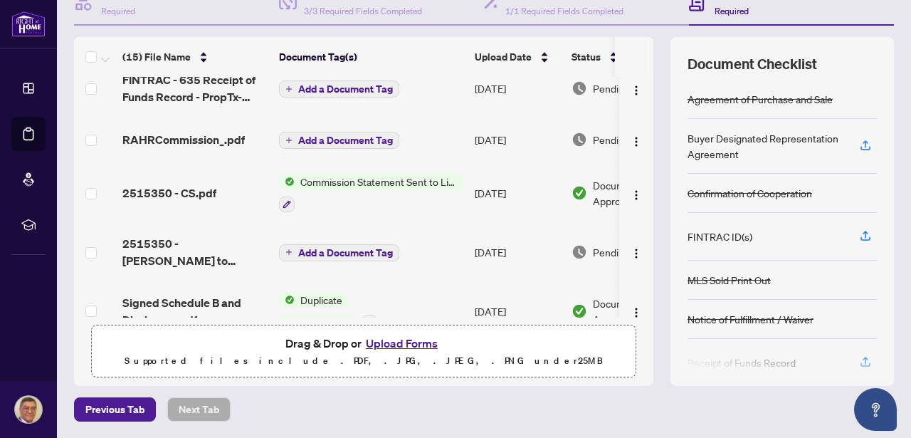
click at [403, 347] on button "Upload Forms" at bounding box center [401, 343] width 80 height 18
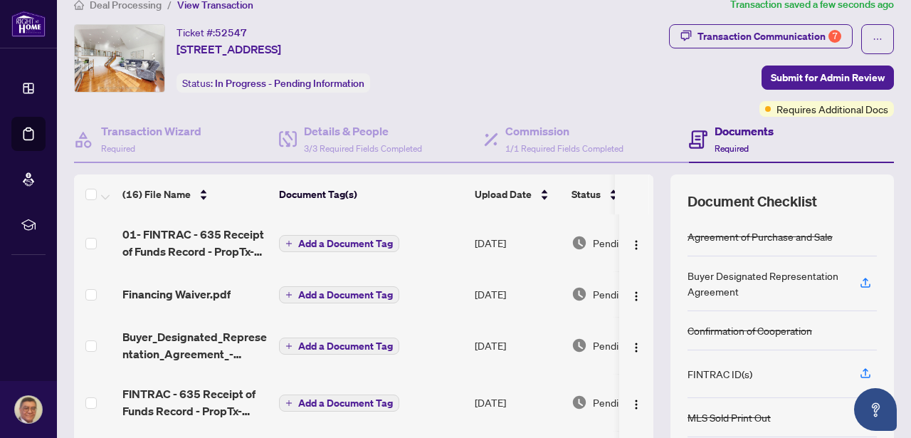
scroll to position [0, 0]
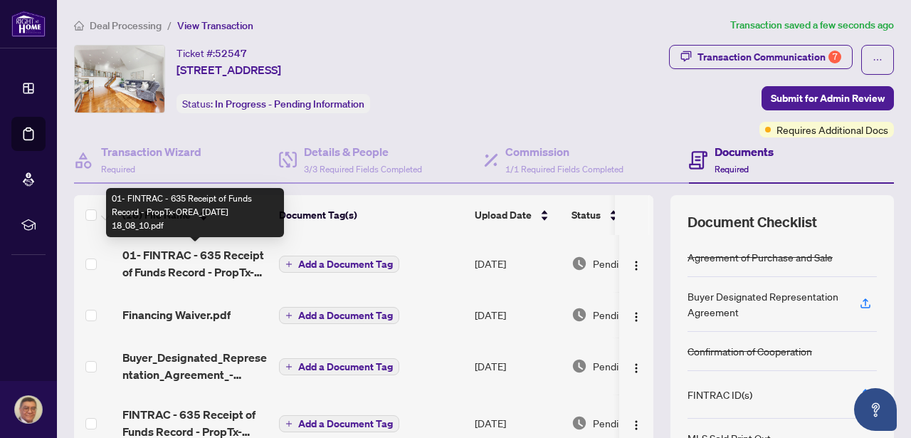
click at [196, 258] on span "01- FINTRAC - 635 Receipt of Funds Record - PropTx-OREA_[DATE] 18_08_10.pdf" at bounding box center [194, 263] width 145 height 34
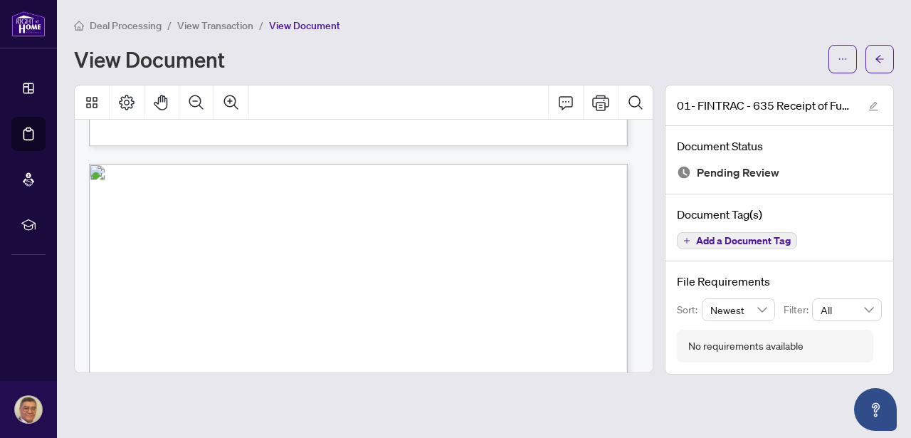
scroll to position [618, 0]
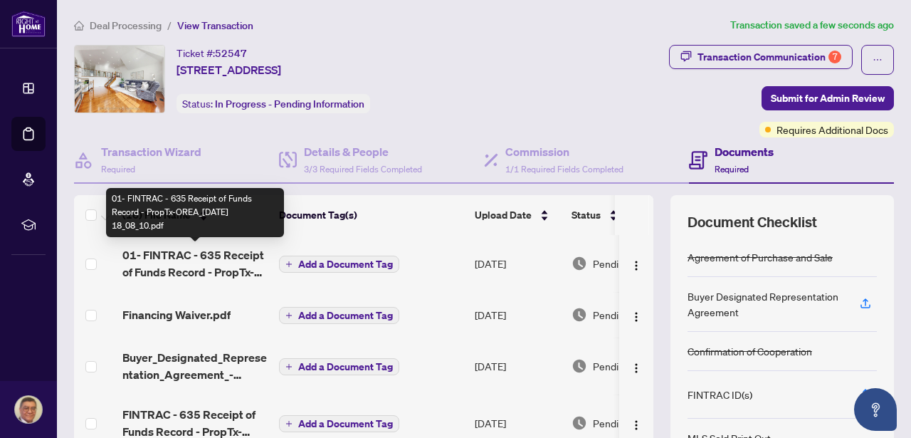
click at [207, 256] on span "01- FINTRAC - 635 Receipt of Funds Record - PropTx-OREA_[DATE] 18_08_10.pdf" at bounding box center [194, 263] width 145 height 34
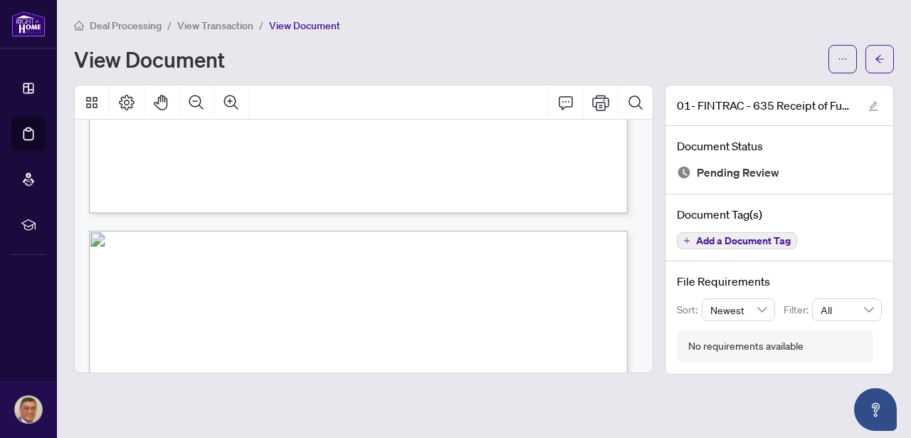
scroll to position [688, 0]
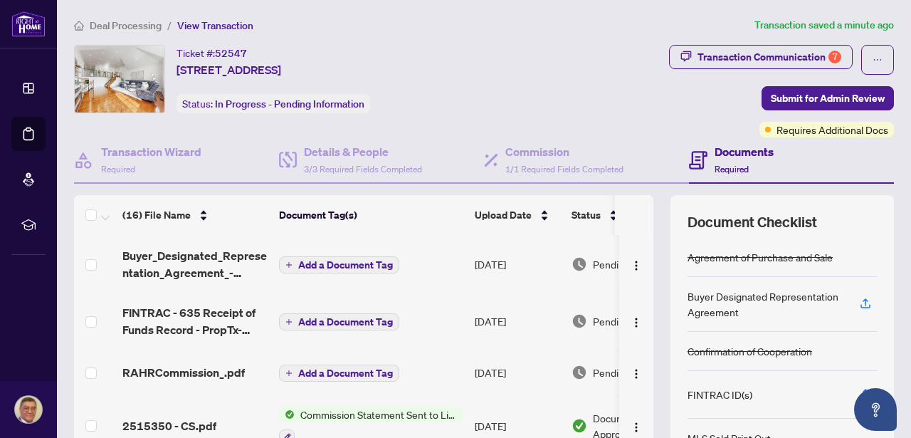
scroll to position [102, 0]
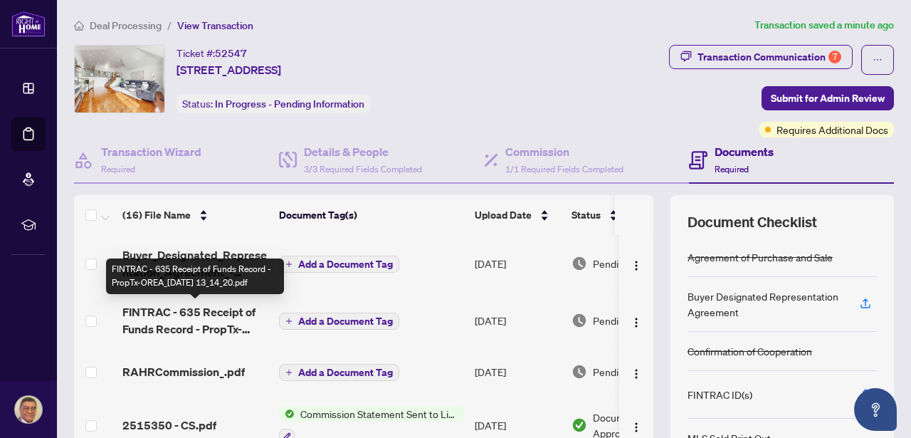
click at [206, 314] on span "FINTRAC - 635 Receipt of Funds Record - PropTx-OREA_[DATE] 13_14_20.pdf" at bounding box center [194, 320] width 145 height 34
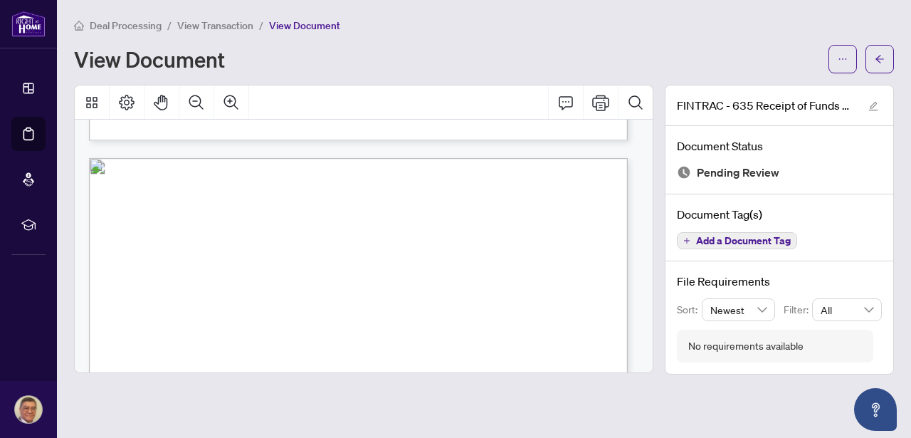
scroll to position [674, 0]
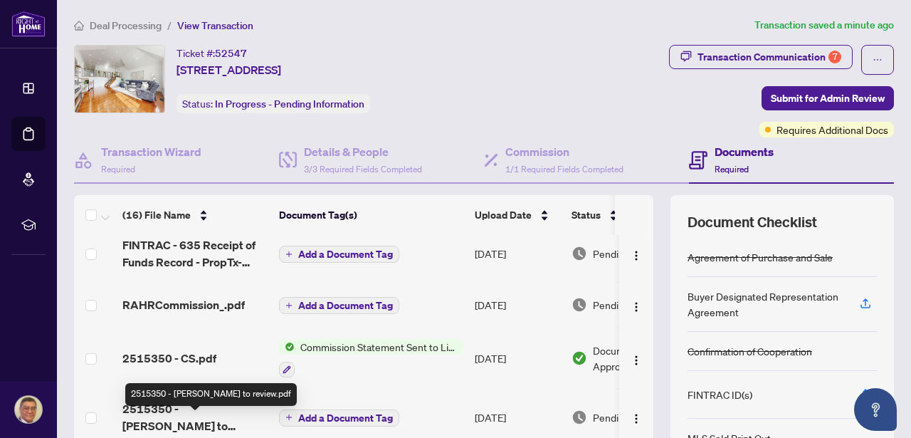
scroll to position [154, 0]
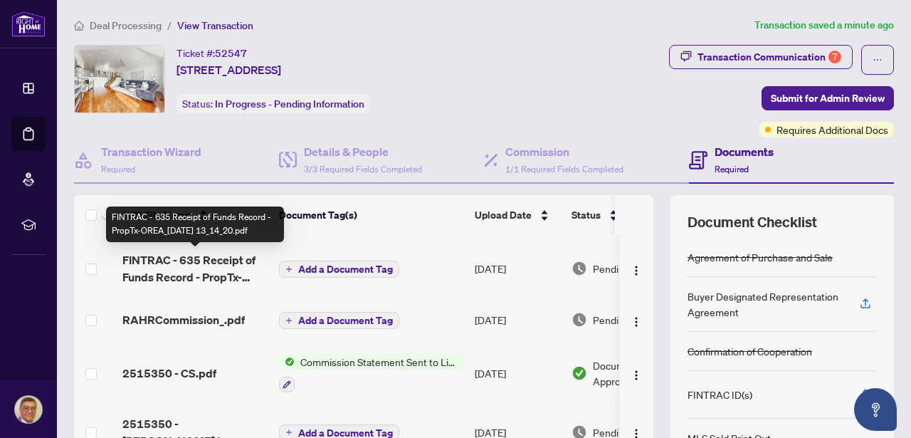
click at [194, 265] on span "FINTRAC - 635 Receipt of Funds Record - PropTx-OREA_[DATE] 13_14_20.pdf" at bounding box center [194, 268] width 145 height 34
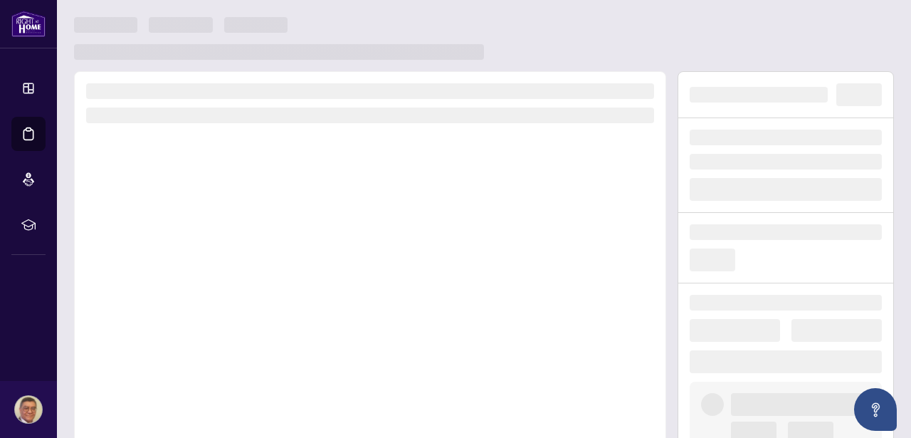
click at [194, 265] on div at bounding box center [370, 269] width 592 height 396
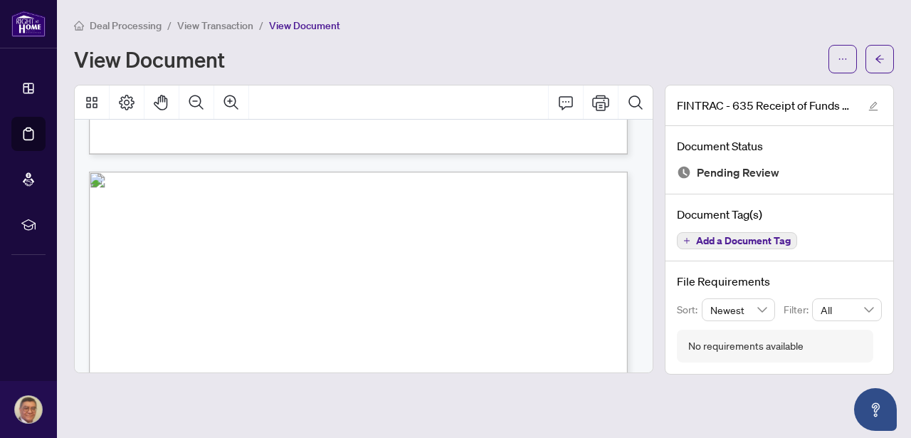
scroll to position [678, 0]
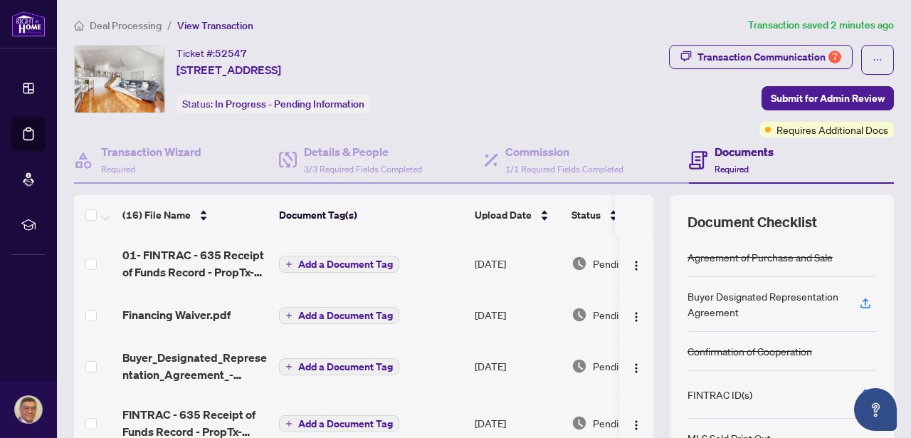
scroll to position [112, 0]
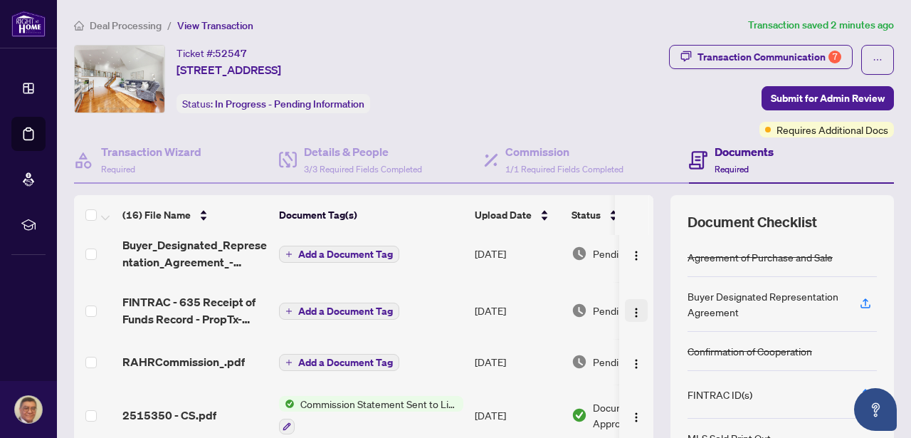
click at [630, 312] on img "button" at bounding box center [635, 312] width 11 height 11
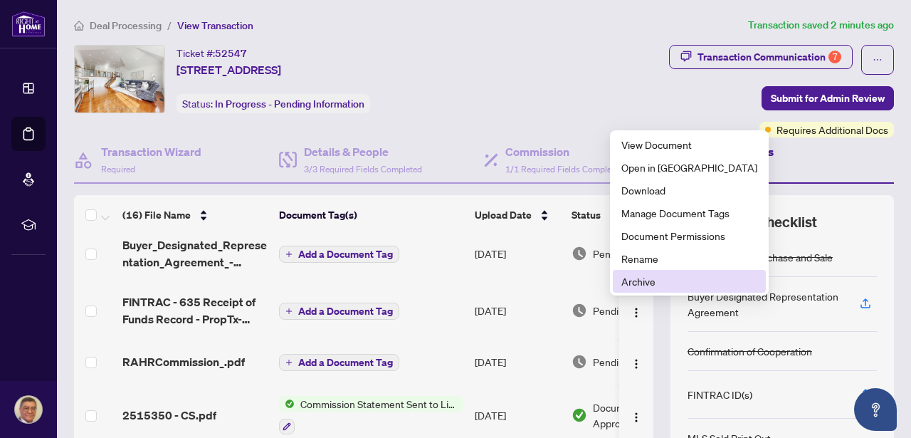
click at [642, 285] on span "Archive" at bounding box center [689, 281] width 136 height 16
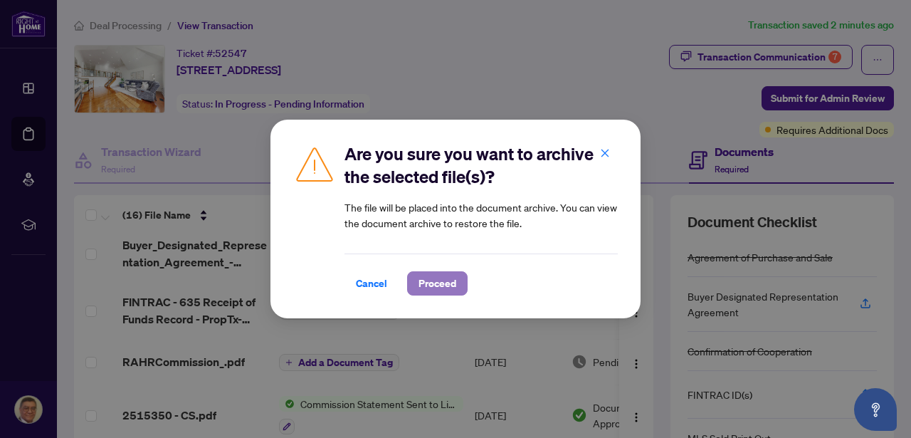
click at [449, 279] on span "Proceed" at bounding box center [437, 283] width 38 height 23
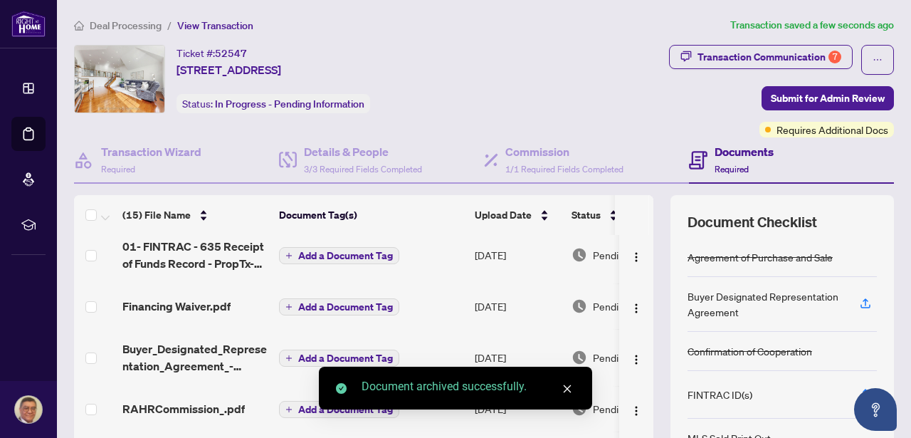
scroll to position [7, 0]
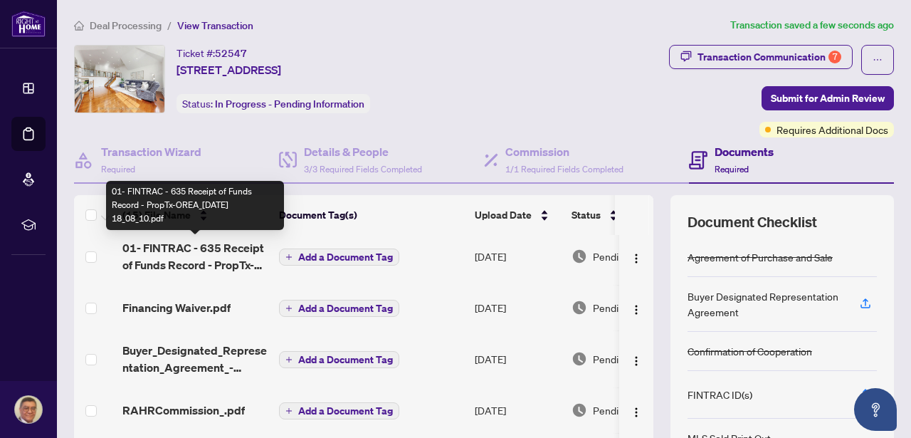
click at [211, 256] on span "01- FINTRAC - 635 Receipt of Funds Record - PropTx-OREA_[DATE] 18_08_10.pdf" at bounding box center [194, 256] width 145 height 34
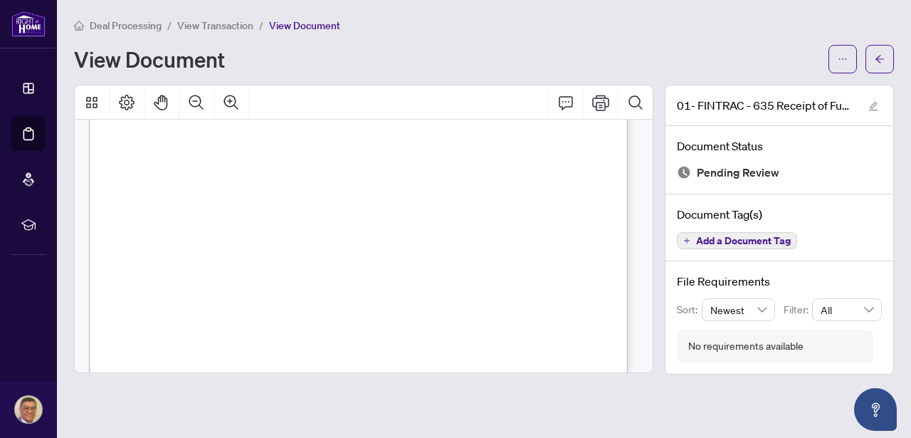
scroll to position [779, 0]
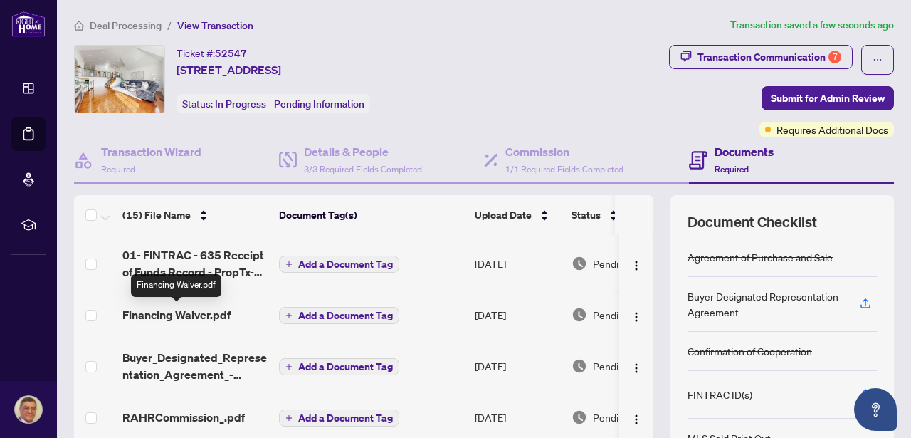
click at [206, 313] on span "Financing Waiver.pdf" at bounding box center [176, 314] width 108 height 17
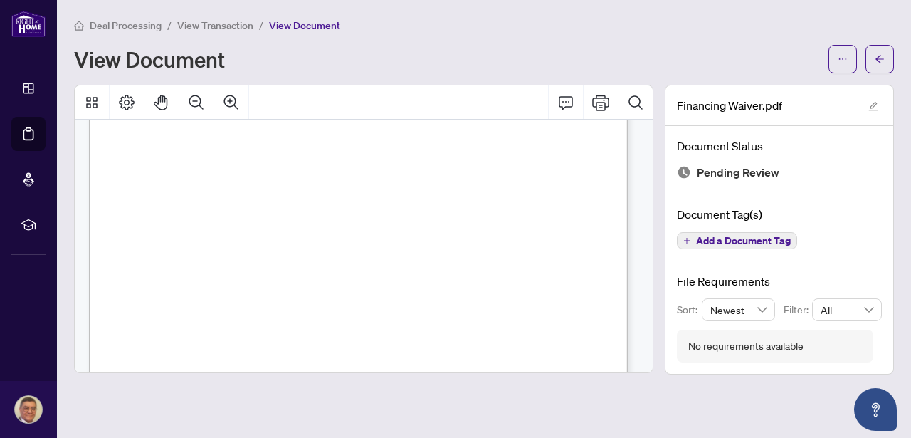
scroll to position [123, 0]
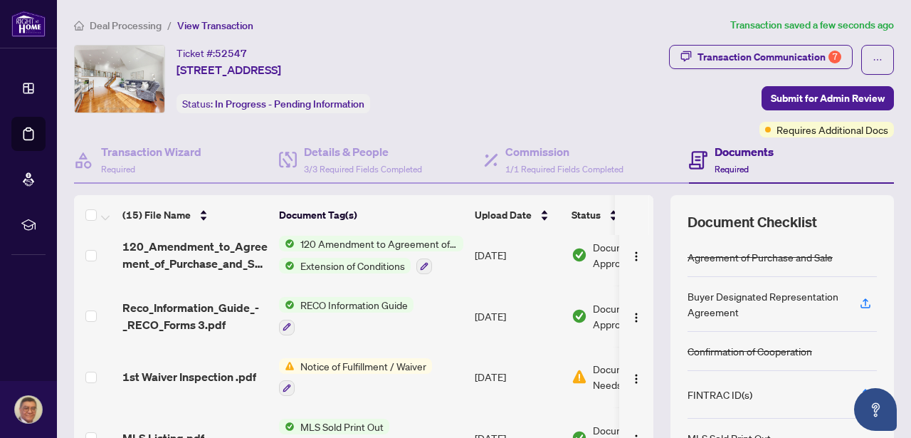
scroll to position [461, 0]
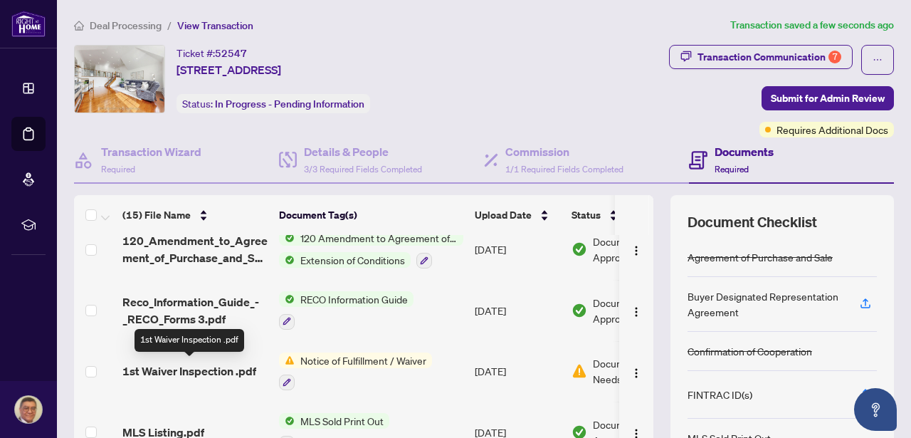
click at [216, 366] on span "1st Waiver Inspection .pdf" at bounding box center [189, 370] width 134 height 17
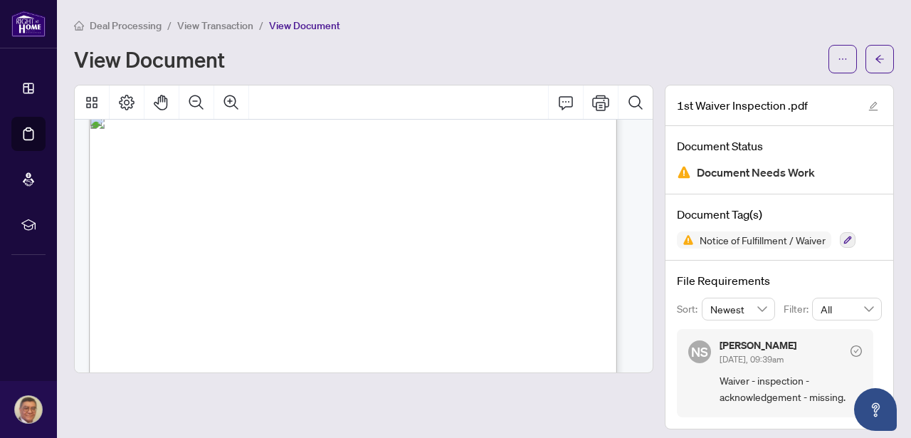
scroll to position [105, 0]
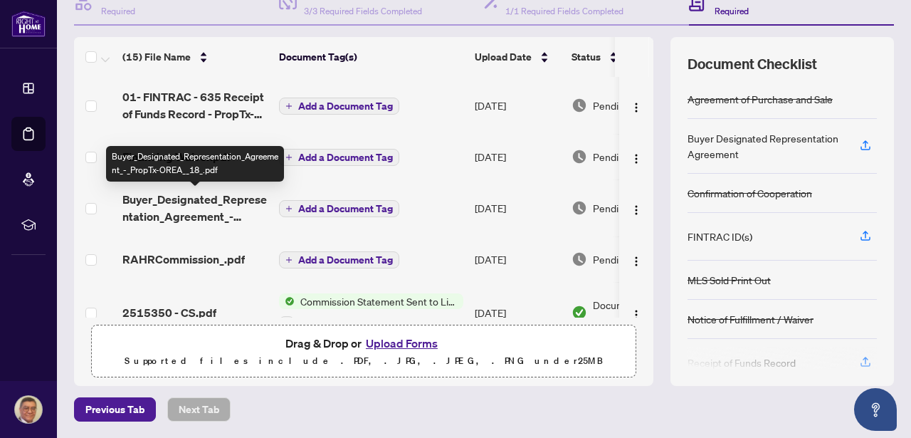
click at [212, 198] on span "Buyer_Designated_Representation_Agreement_-_PropTx-OREA__18_.pdf" at bounding box center [194, 208] width 145 height 34
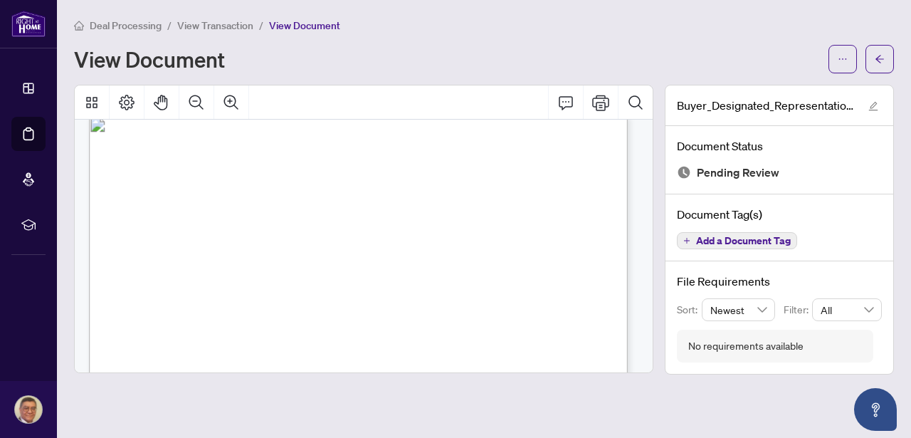
drag, startPoint x: 455, startPoint y: 312, endPoint x: 455, endPoint y: 303, distance: 9.3
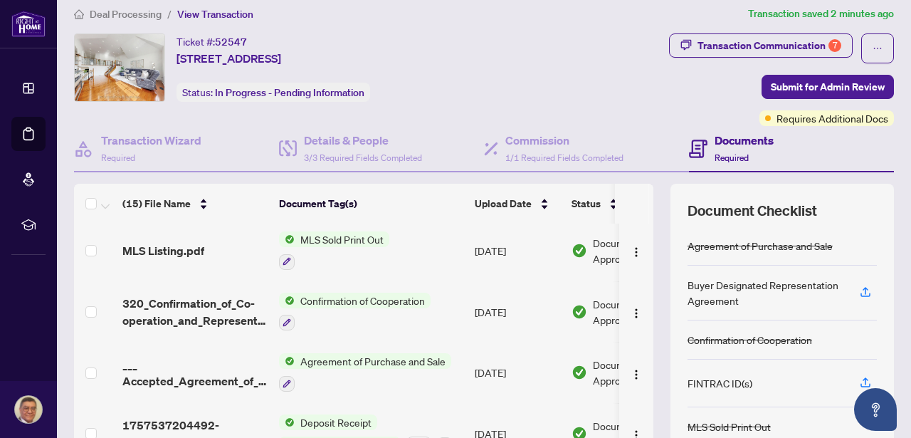
drag, startPoint x: 364, startPoint y: 408, endPoint x: 366, endPoint y: 415, distance: 7.4
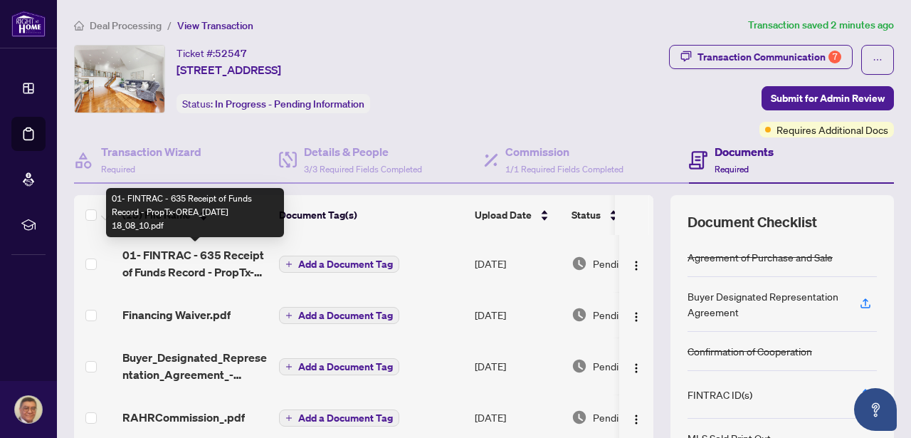
click at [199, 246] on span "01- FINTRAC - 635 Receipt of Funds Record - PropTx-OREA_[DATE] 18_08_10.pdf" at bounding box center [194, 263] width 145 height 34
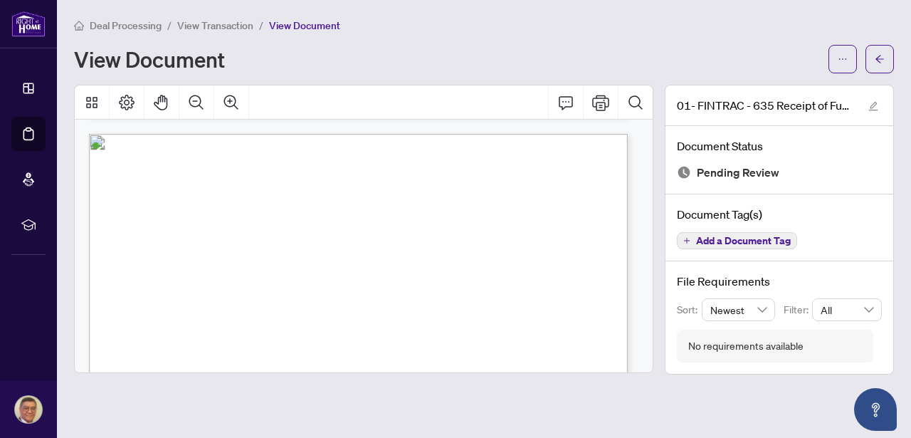
scroll to position [482, 0]
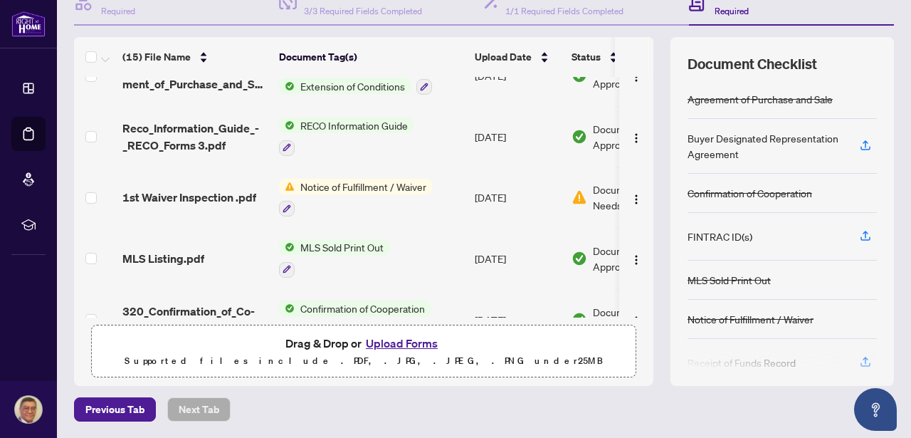
scroll to position [476, 0]
click at [225, 195] on span "1st Waiver Inspection .pdf" at bounding box center [189, 197] width 134 height 17
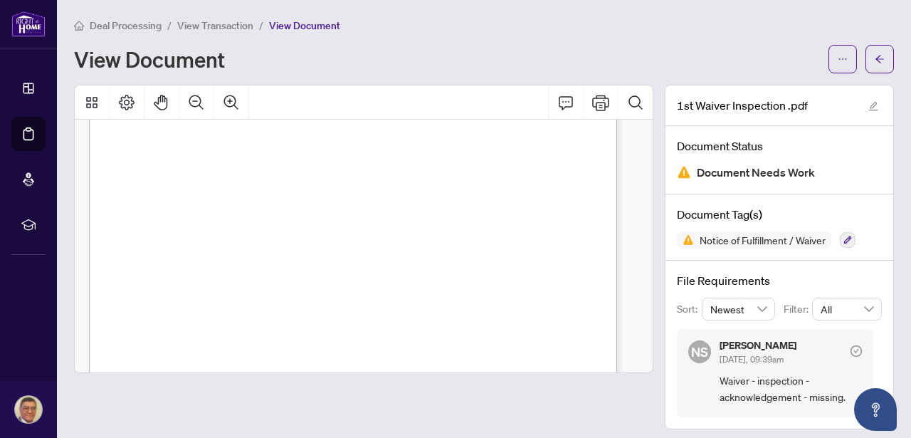
scroll to position [107, 0]
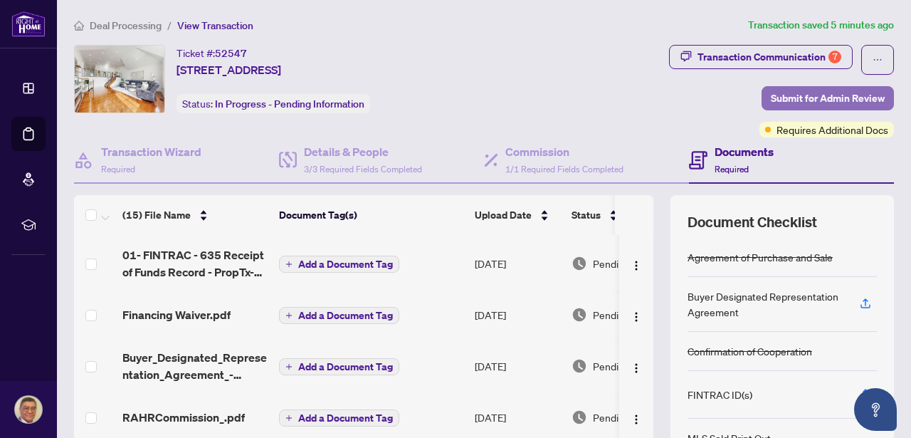
click at [813, 97] on span "Submit for Admin Review" at bounding box center [828, 98] width 114 height 23
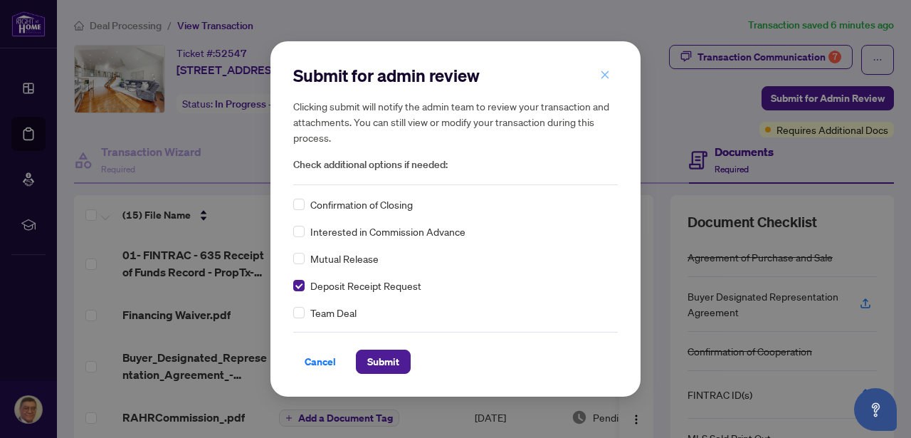
click at [603, 76] on icon "close" at bounding box center [605, 74] width 8 height 8
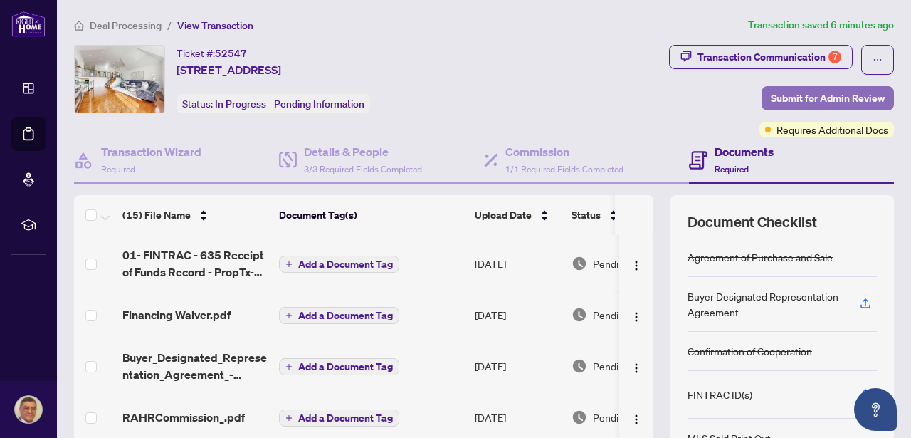
click at [818, 97] on span "Submit for Admin Review" at bounding box center [828, 98] width 114 height 23
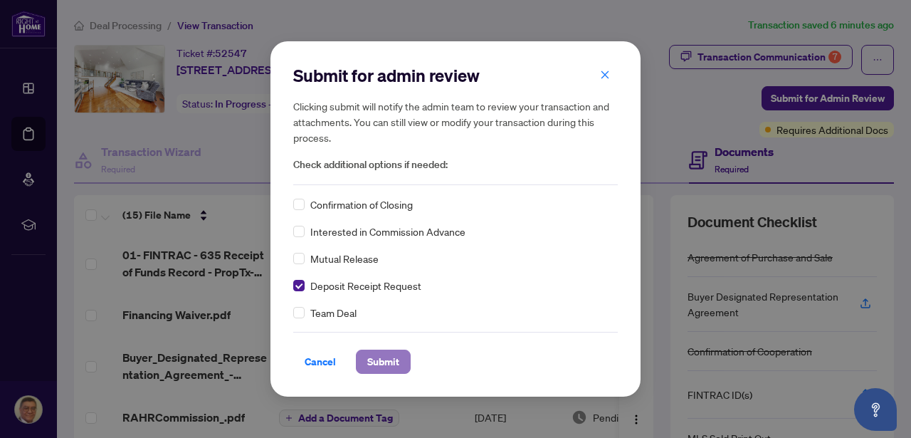
click at [377, 359] on span "Submit" at bounding box center [383, 361] width 32 height 23
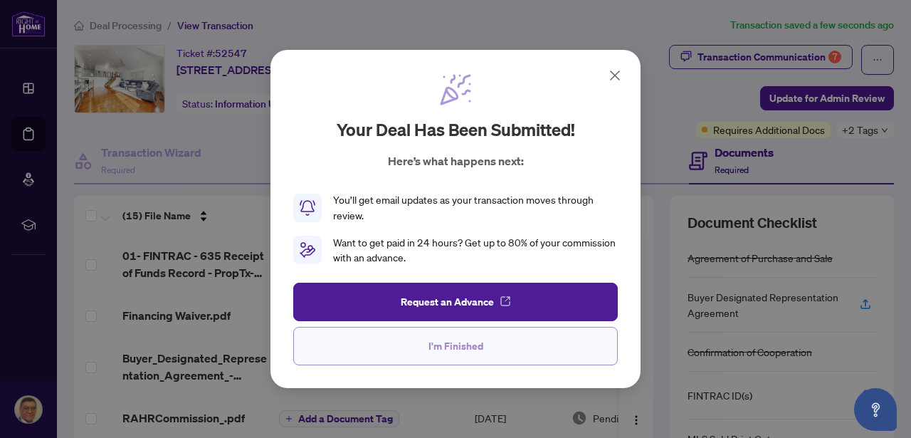
click at [457, 344] on span "I'm Finished" at bounding box center [455, 345] width 55 height 23
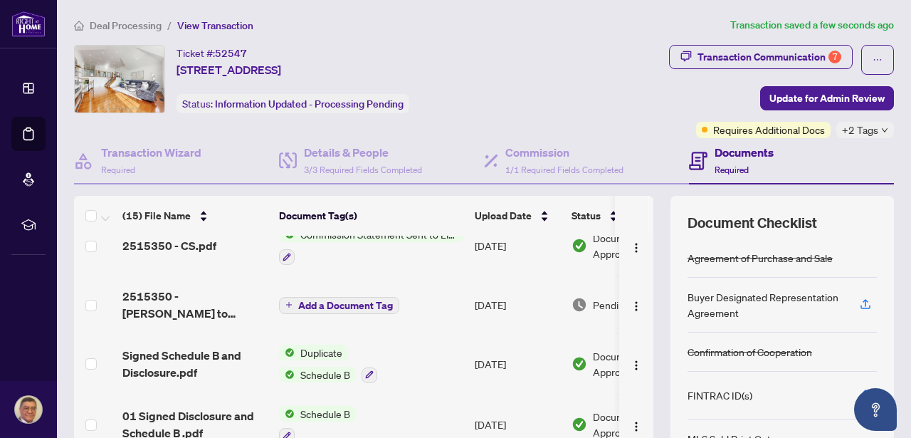
drag, startPoint x: 468, startPoint y: 338, endPoint x: 469, endPoint y: 346, distance: 7.9
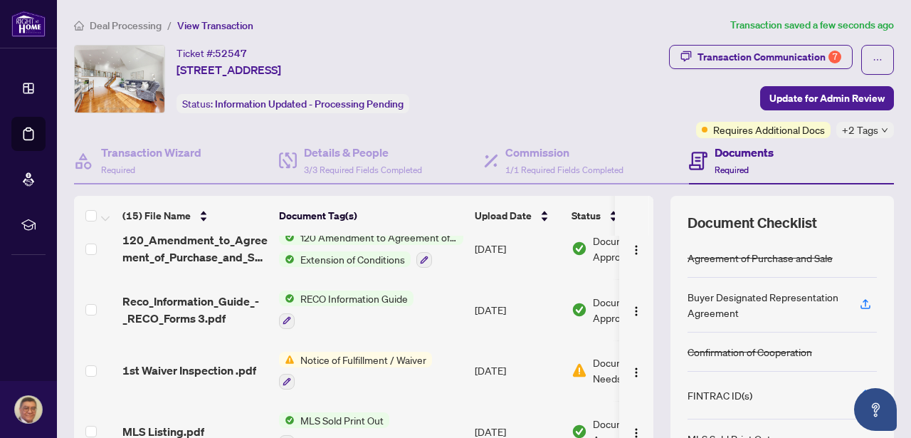
scroll to position [633, 0]
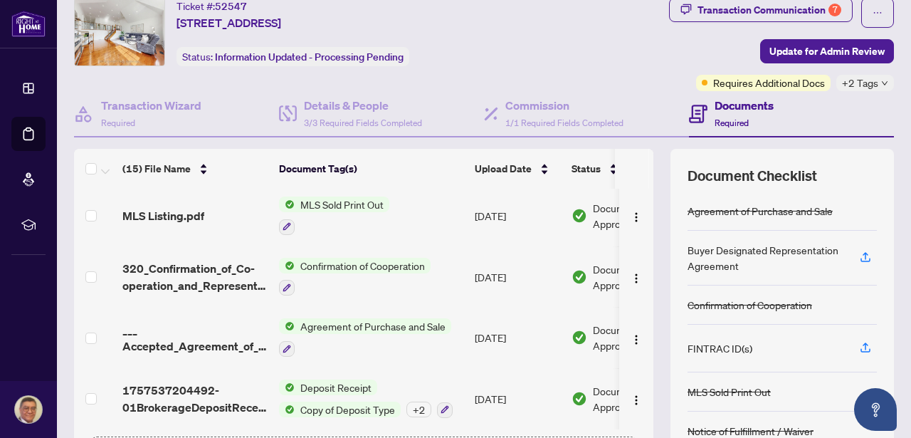
drag, startPoint x: 473, startPoint y: 381, endPoint x: 478, endPoint y: 371, distance: 10.5
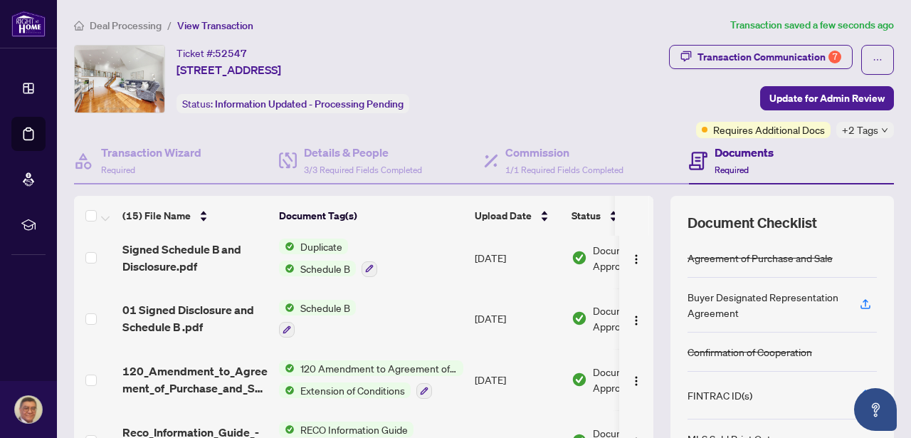
scroll to position [181, 0]
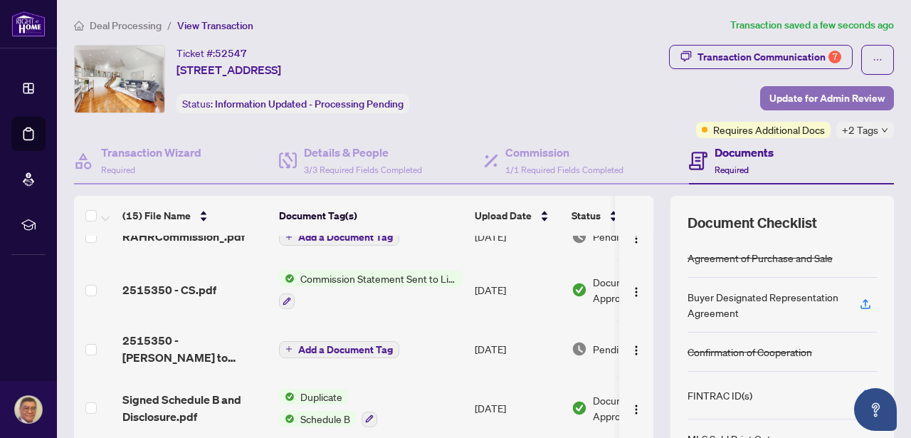
click at [819, 90] on span "Update for Admin Review" at bounding box center [826, 98] width 115 height 23
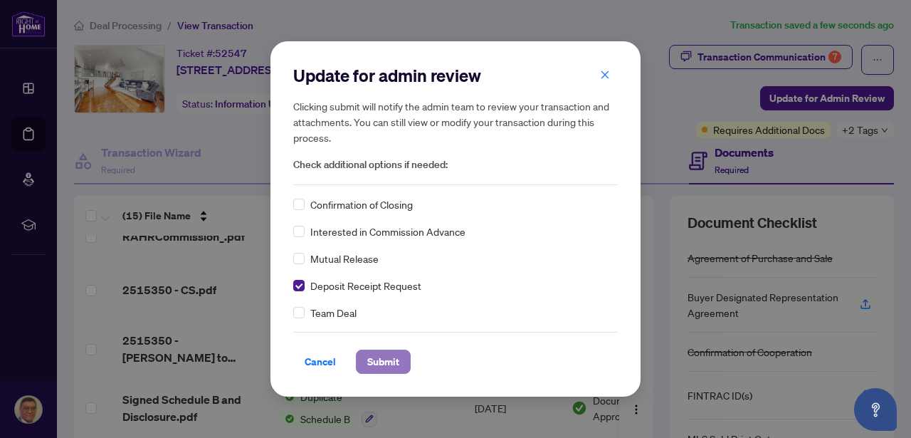
click at [381, 361] on span "Submit" at bounding box center [383, 361] width 32 height 23
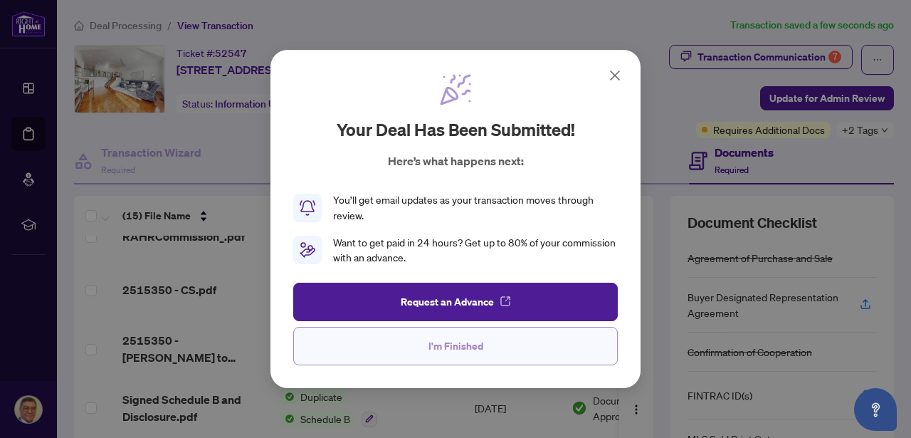
click at [470, 339] on span "I'm Finished" at bounding box center [455, 345] width 55 height 23
